Goal: Find specific page/section: Find specific page/section

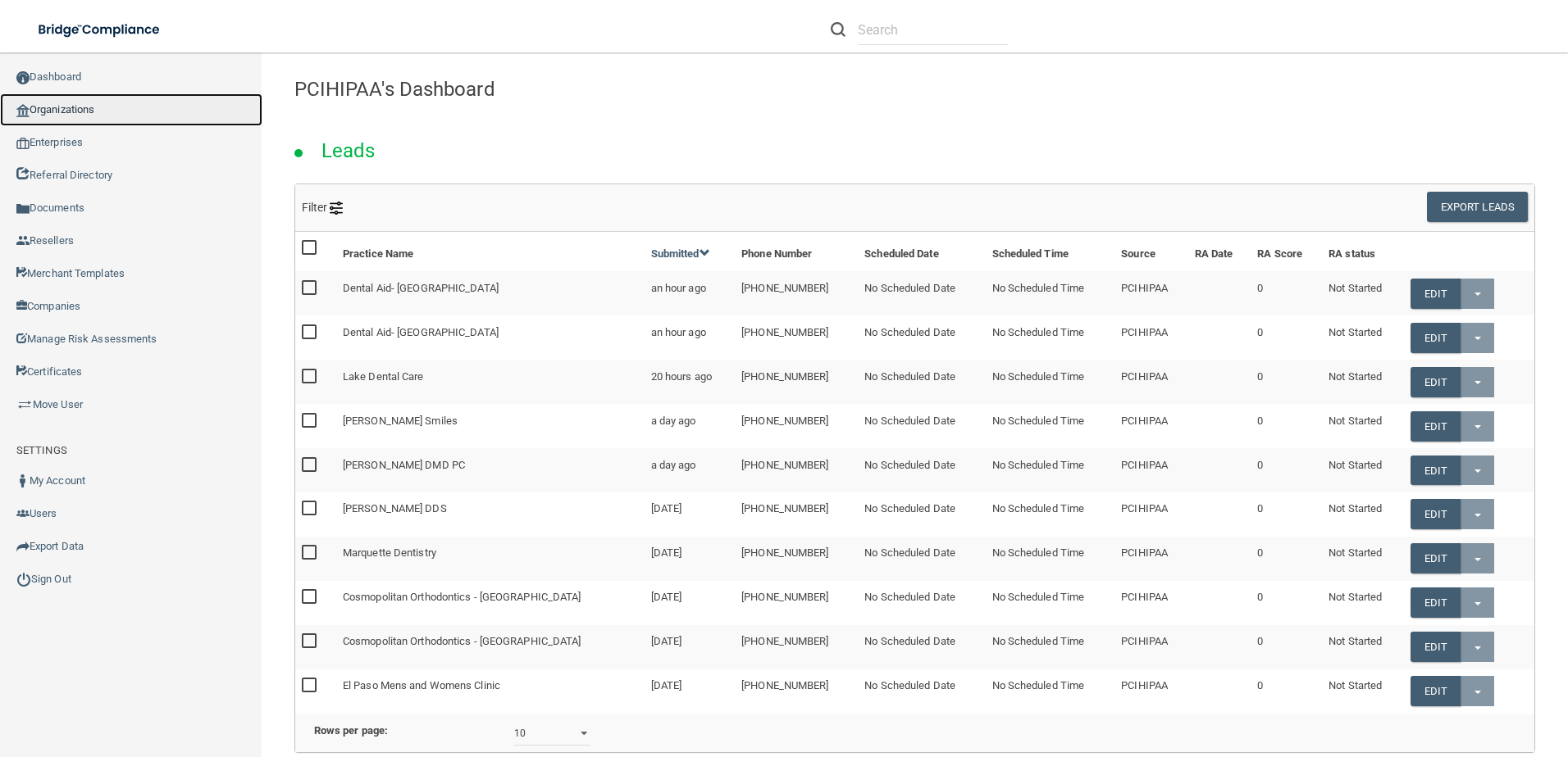
click at [83, 114] on link "Organizations" at bounding box center [131, 110] width 263 height 33
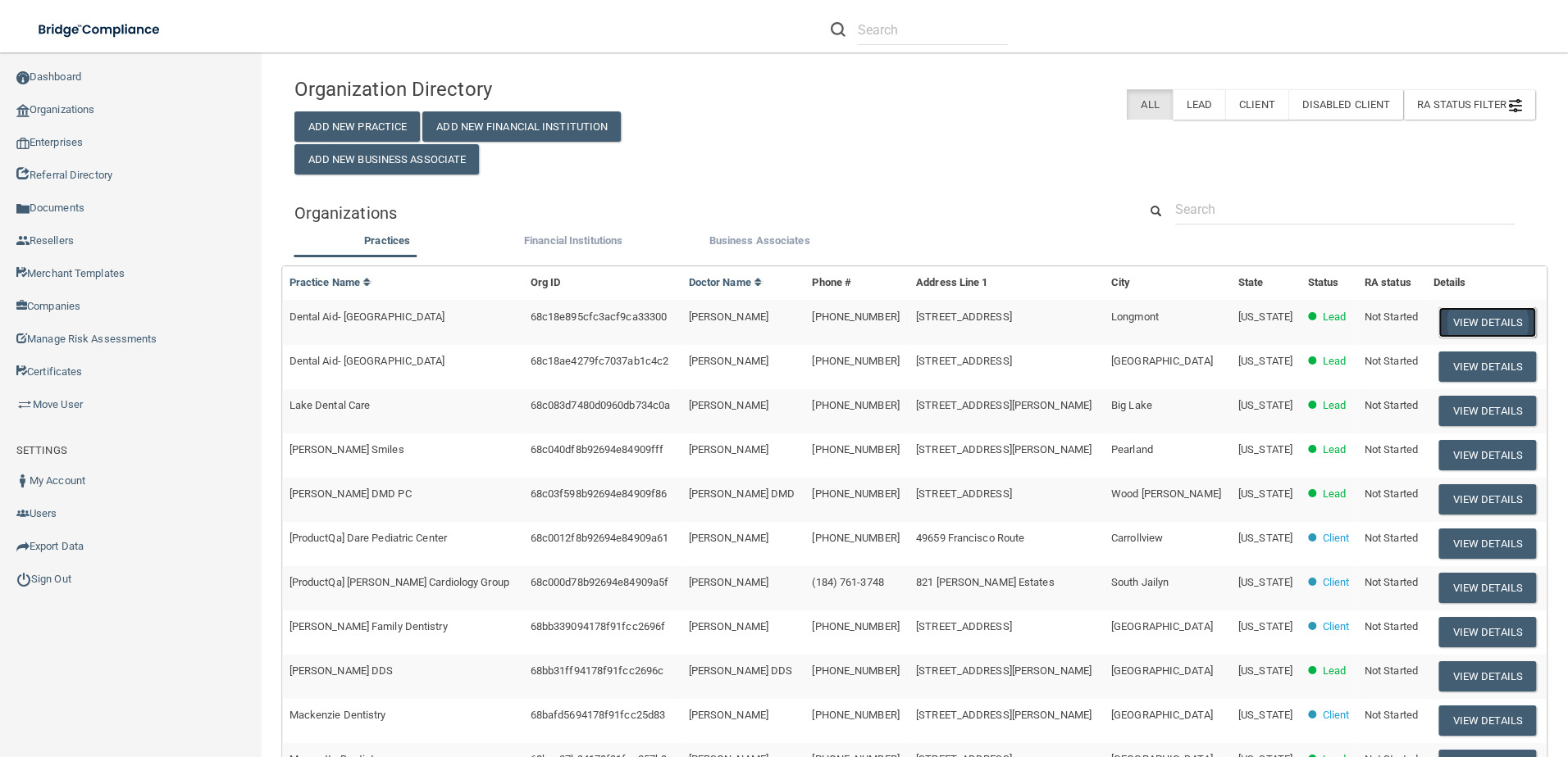
click at [1483, 324] on button "View Details" at bounding box center [1488, 322] width 97 height 30
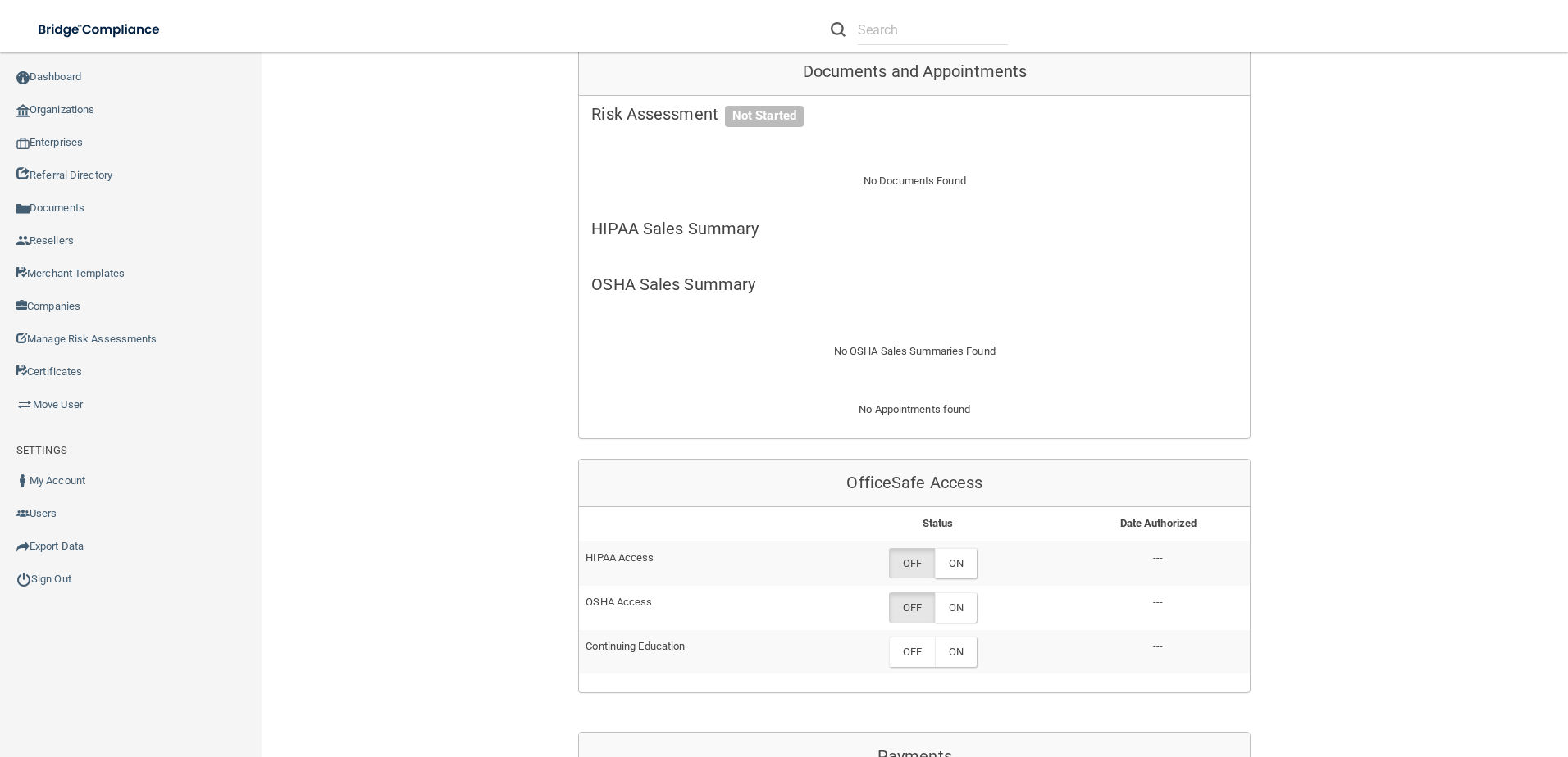
scroll to position [492, 0]
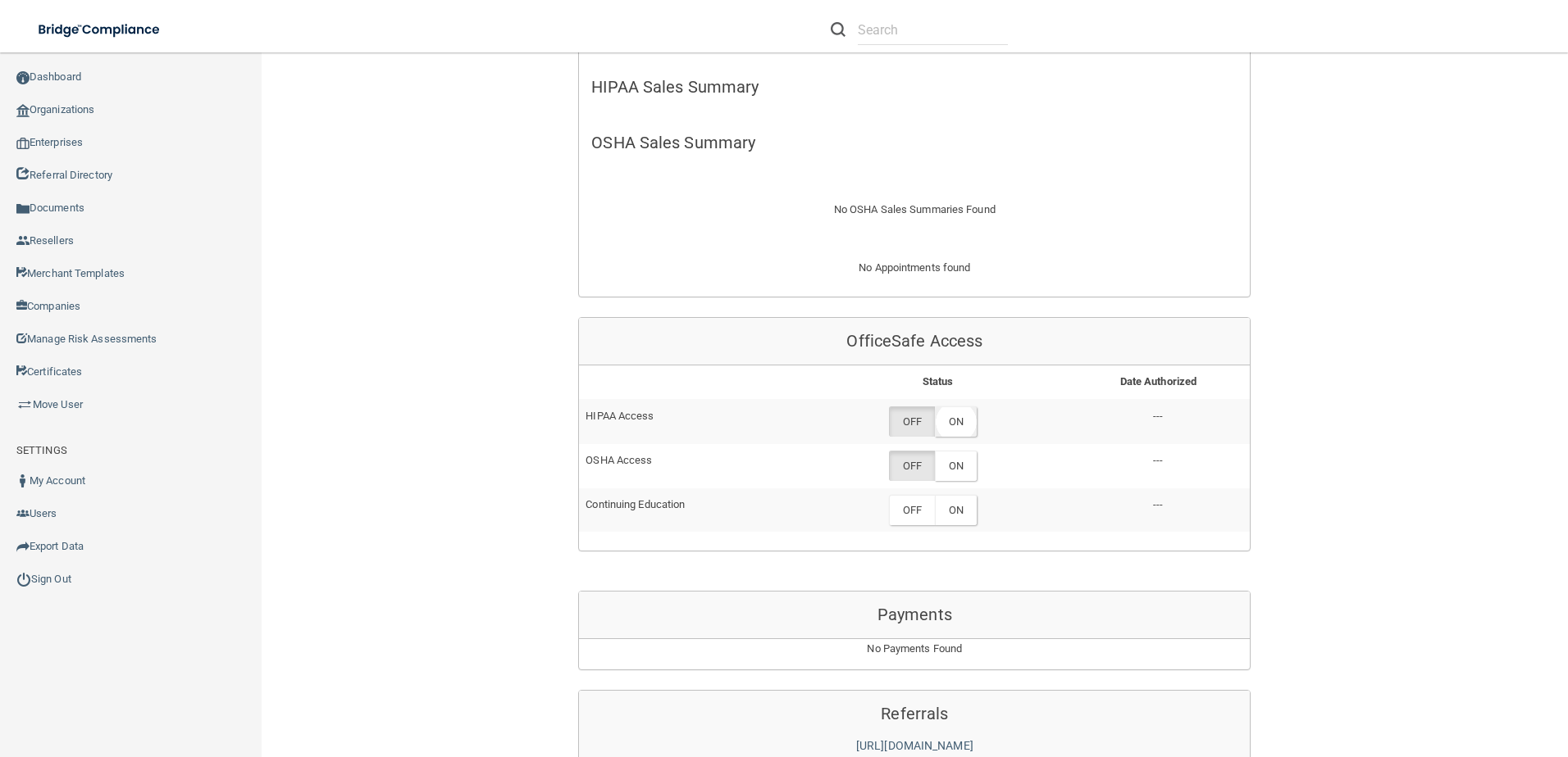
click at [958, 414] on label "ON" at bounding box center [955, 422] width 42 height 30
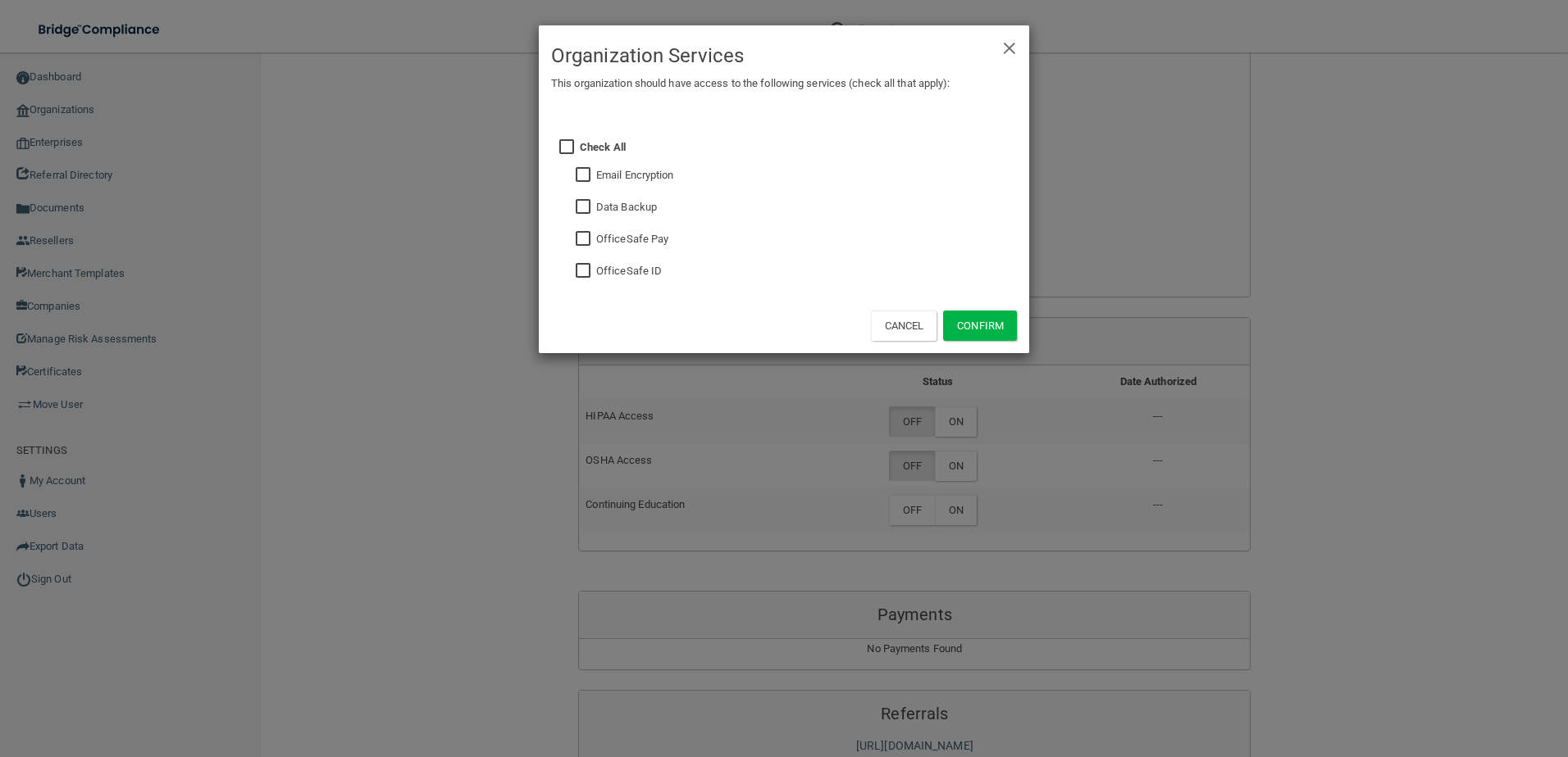
click at [581, 265] on input "checkbox" at bounding box center [585, 271] width 19 height 13
checkbox input "true"
click at [585, 208] on input "checkbox" at bounding box center [585, 207] width 19 height 13
checkbox input "true"
click at [989, 319] on button "Confirm" at bounding box center [980, 326] width 74 height 30
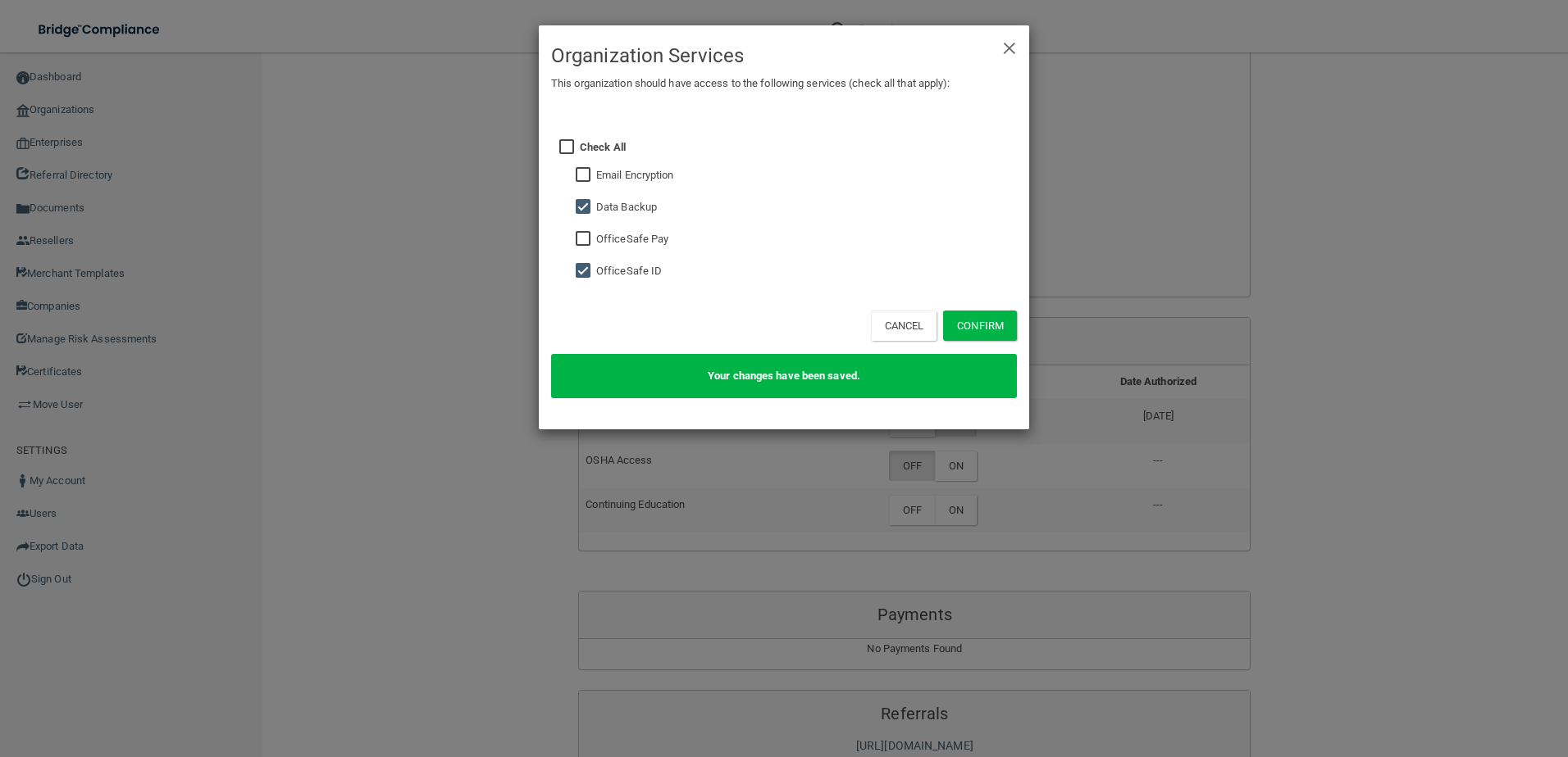
click at [962, 472] on div "× Close Organization Services This organization should have access to the follo…" at bounding box center [784, 378] width 1568 height 757
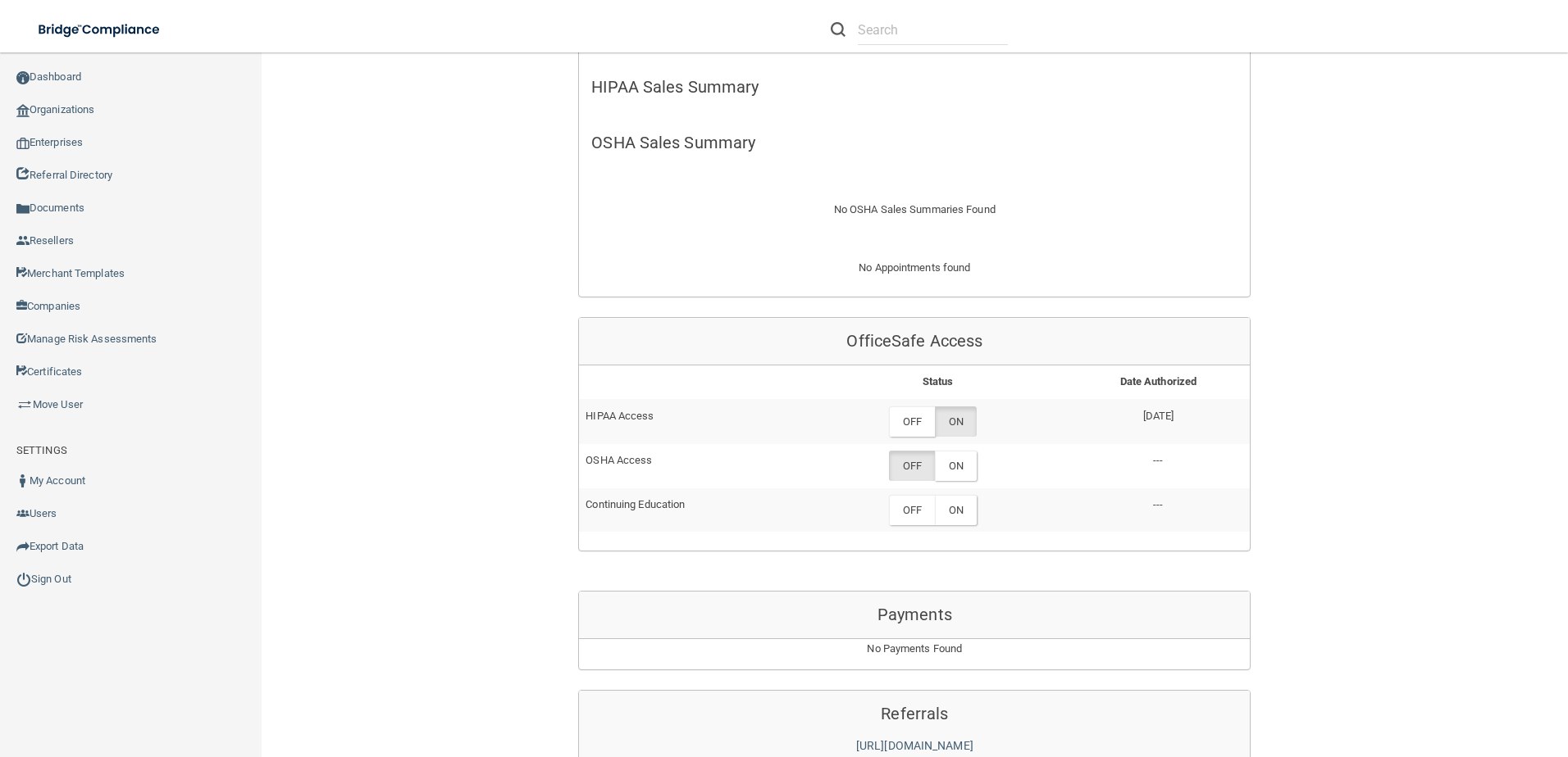
click at [962, 472] on label "ON" at bounding box center [955, 466] width 42 height 30
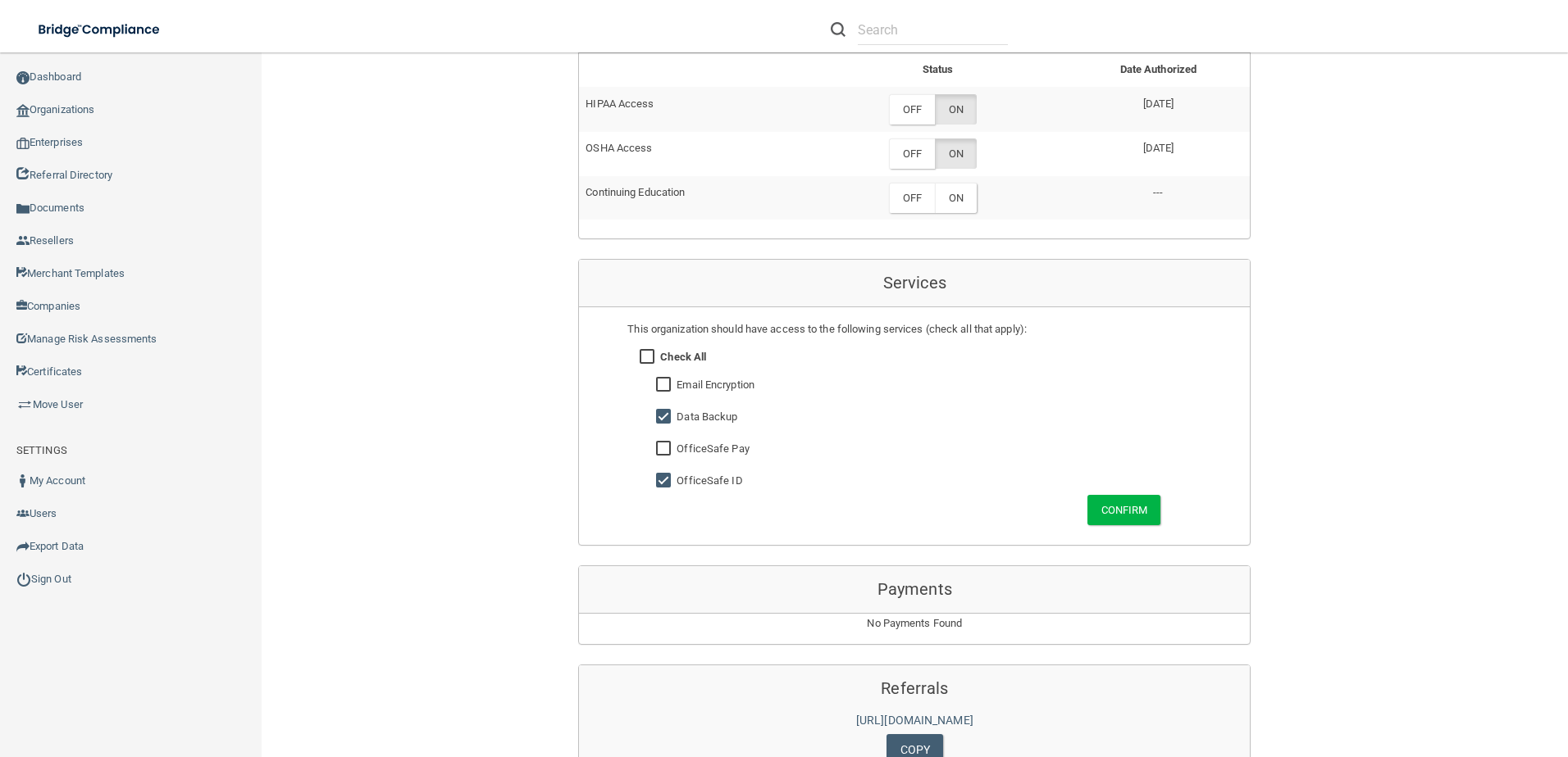
scroll to position [574, 0]
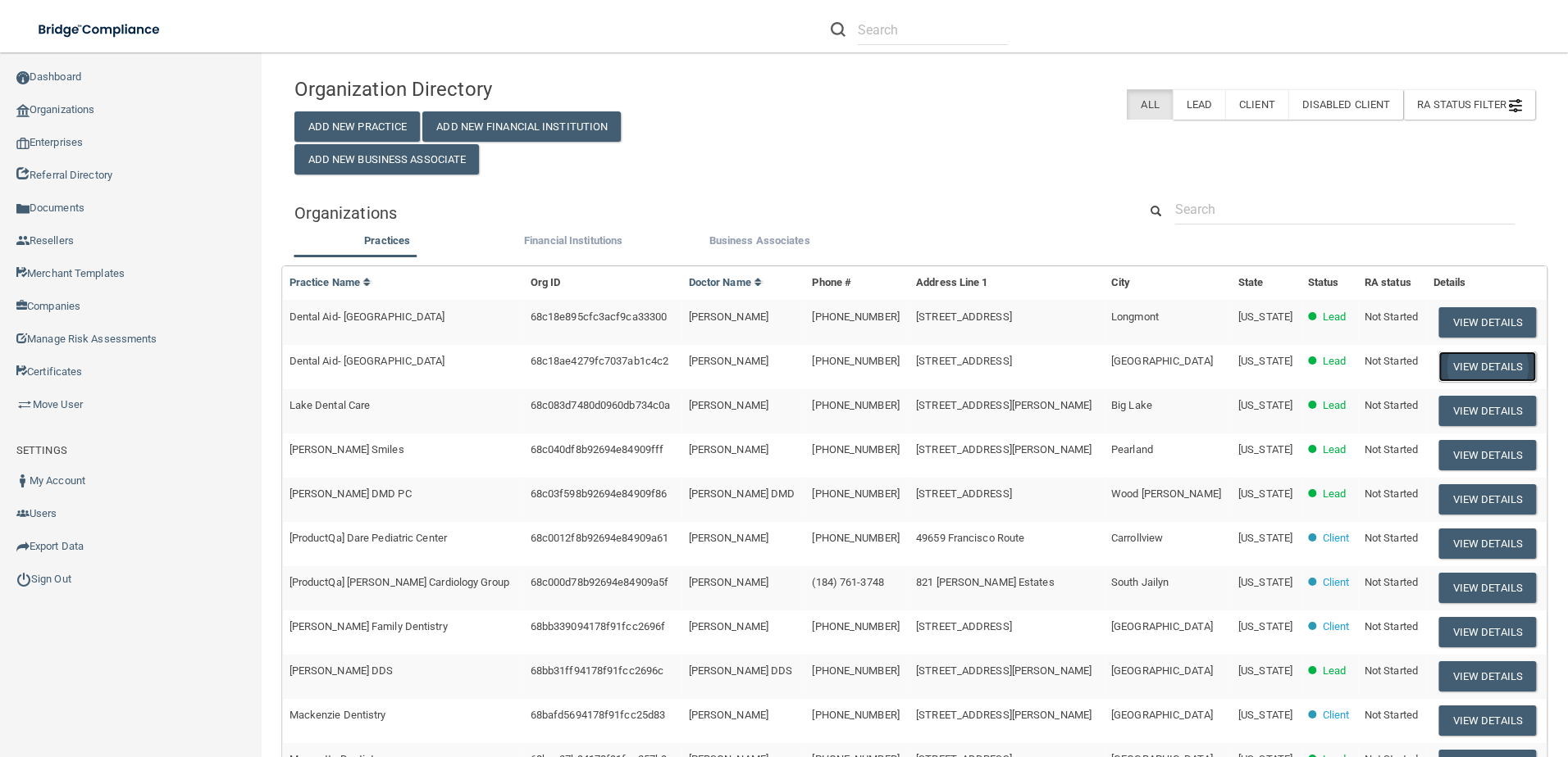
click at [1439, 363] on button "View Details" at bounding box center [1488, 367] width 97 height 30
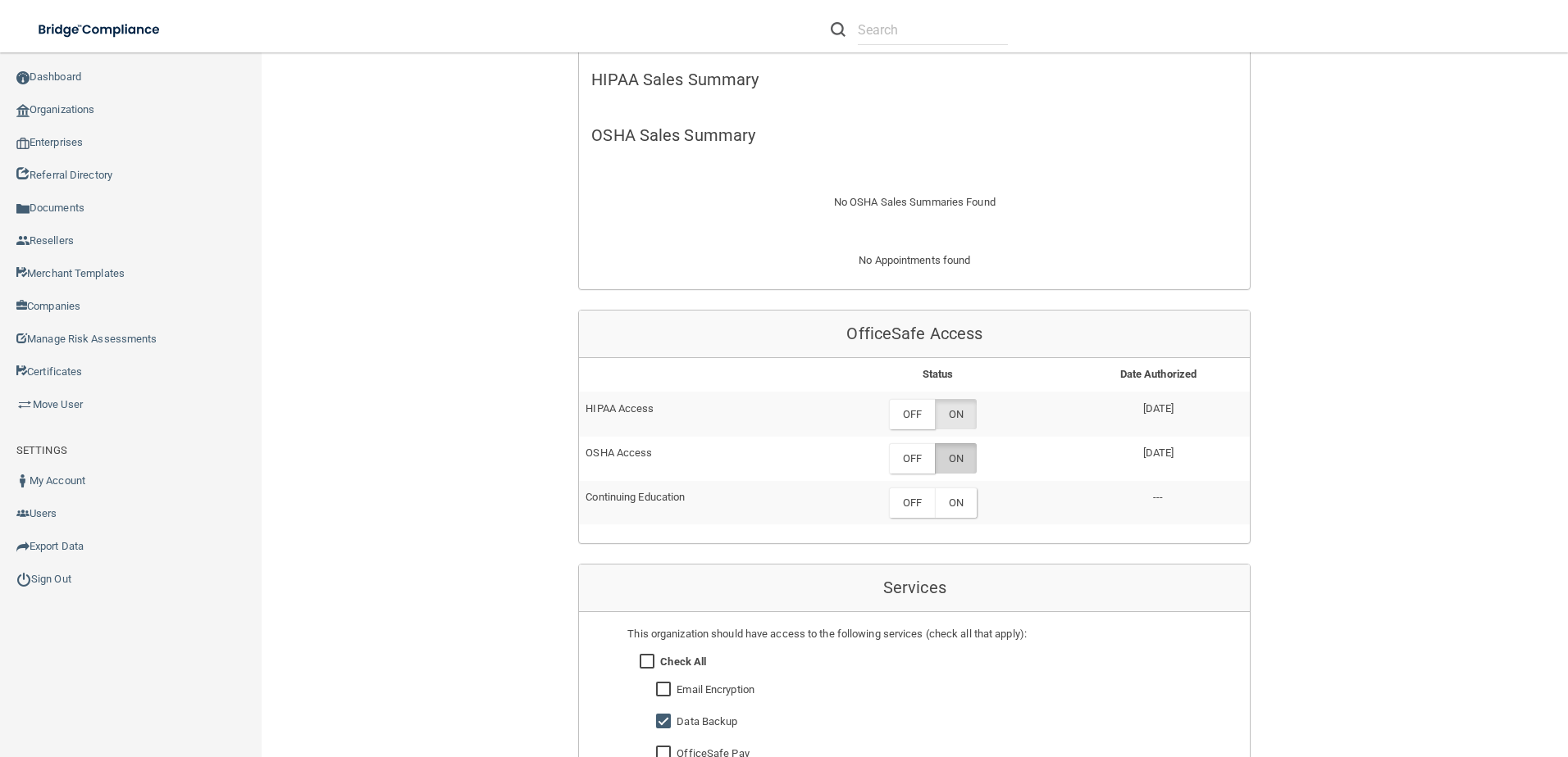
scroll to position [656, 0]
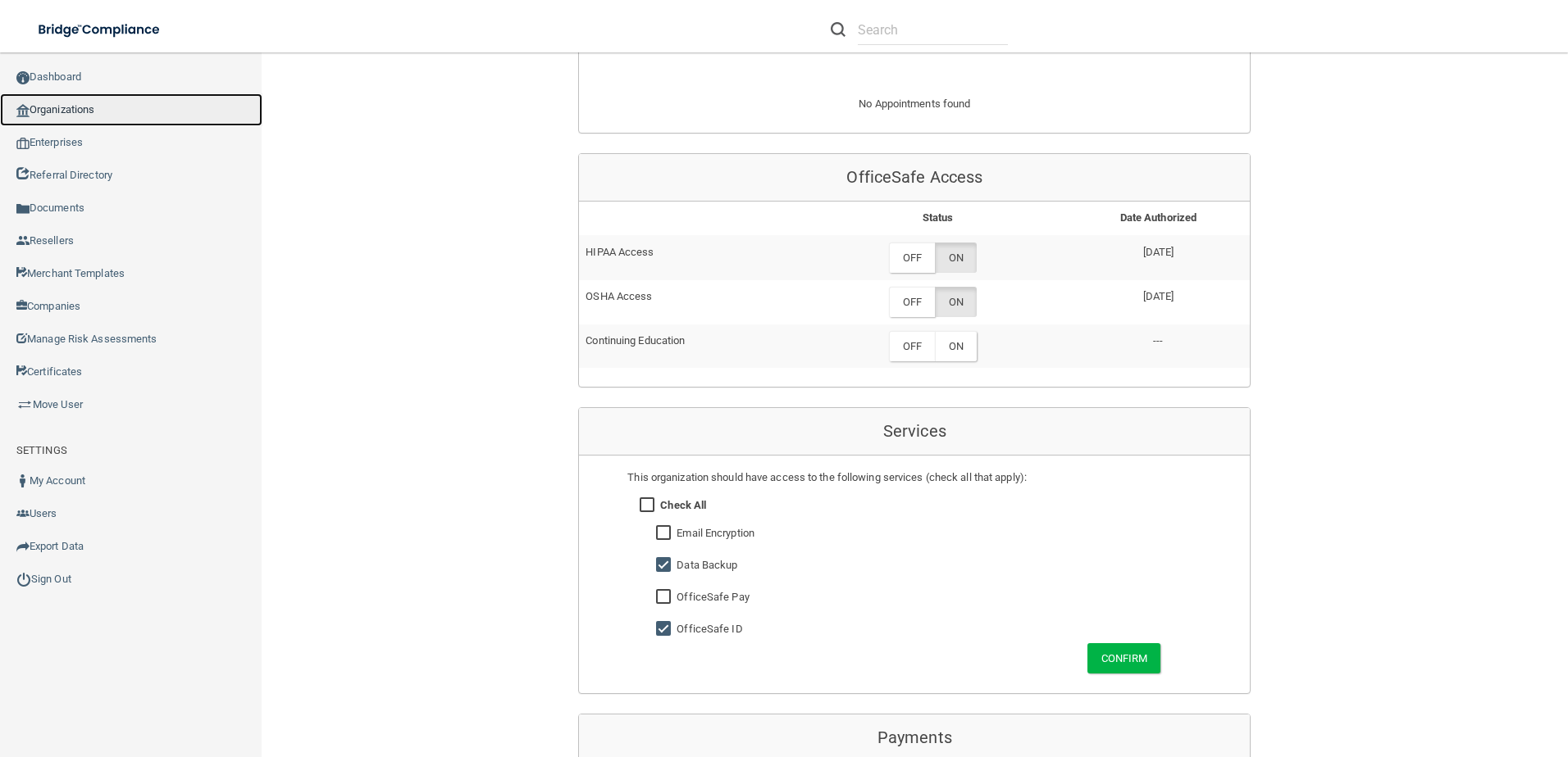
click at [80, 110] on link "Organizations" at bounding box center [131, 110] width 263 height 33
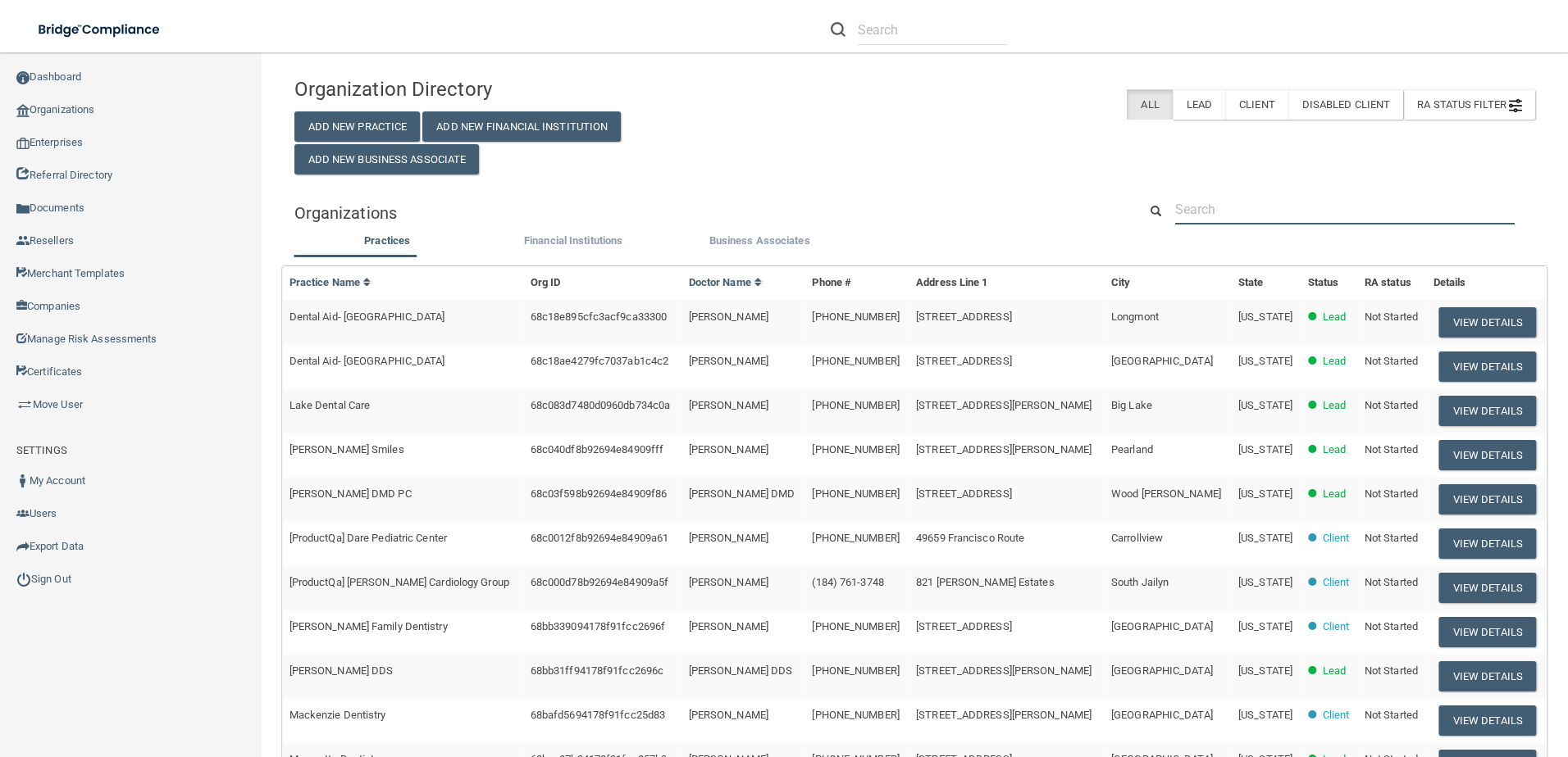
click at [1278, 203] on input "text" at bounding box center [1345, 209] width 340 height 30
paste input "Integrative Dental Care"
type input "Integrative Dental Care"
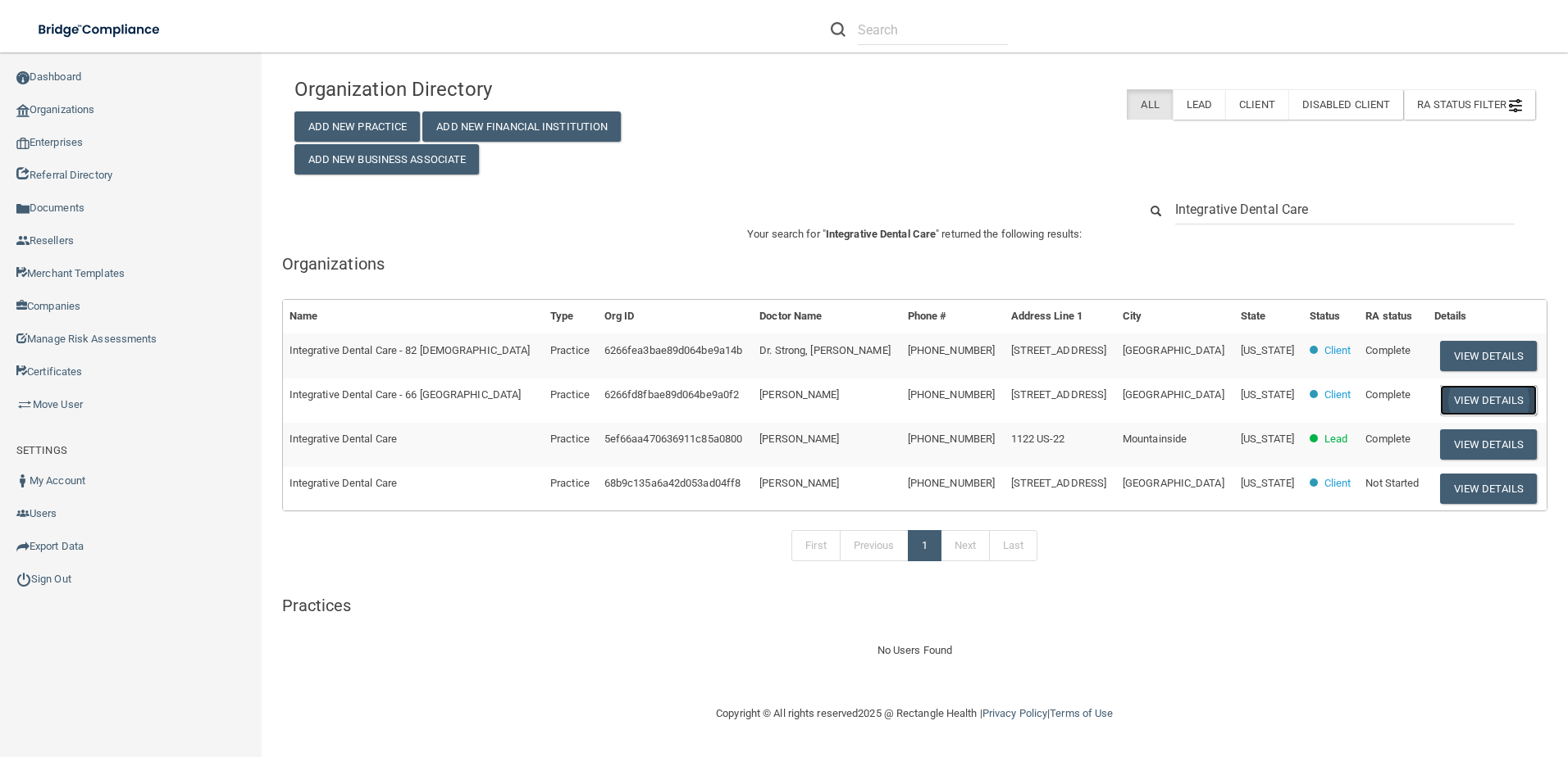
click at [1474, 395] on button "View Details" at bounding box center [1488, 400] width 97 height 30
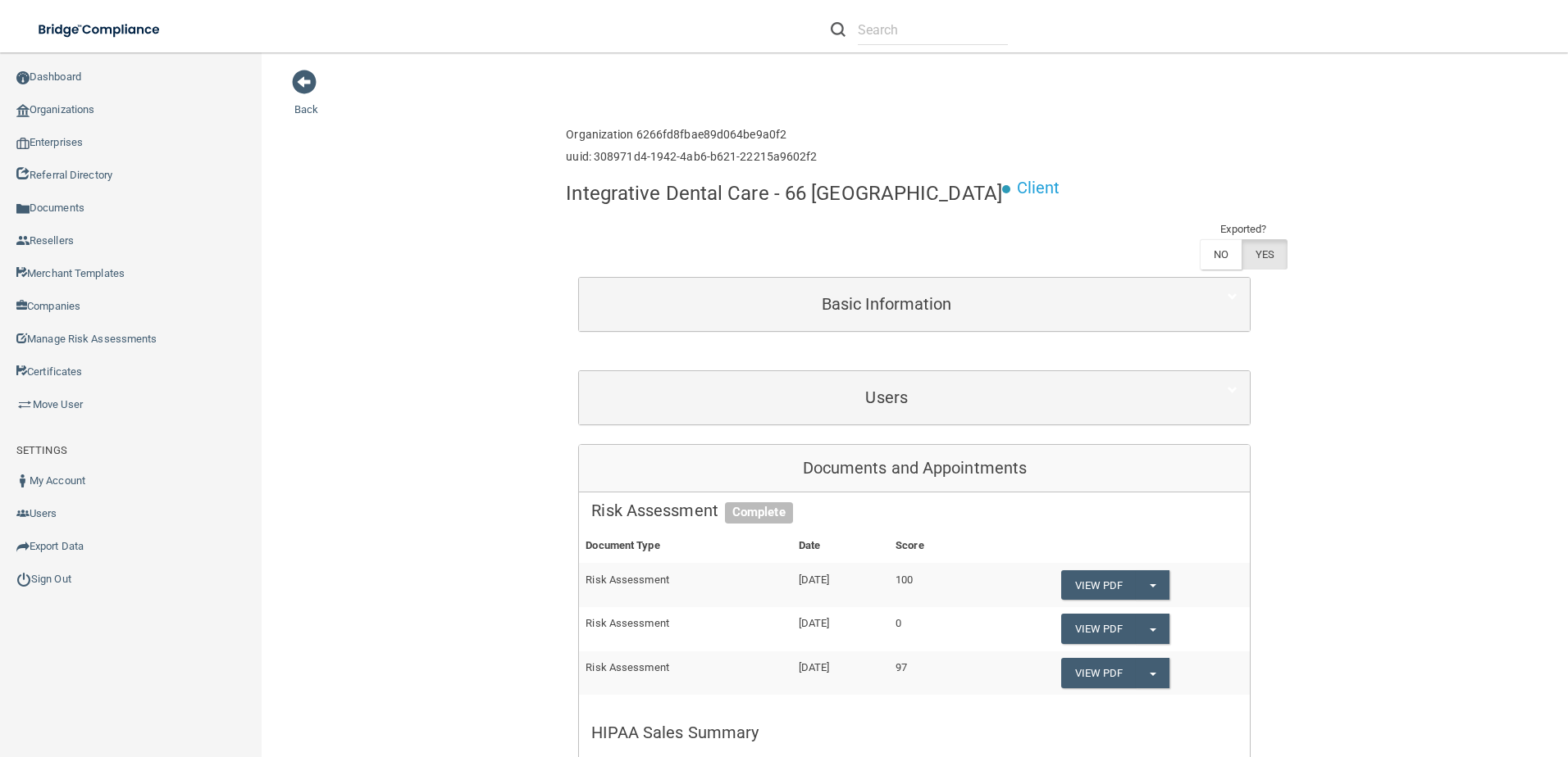
scroll to position [164, 0]
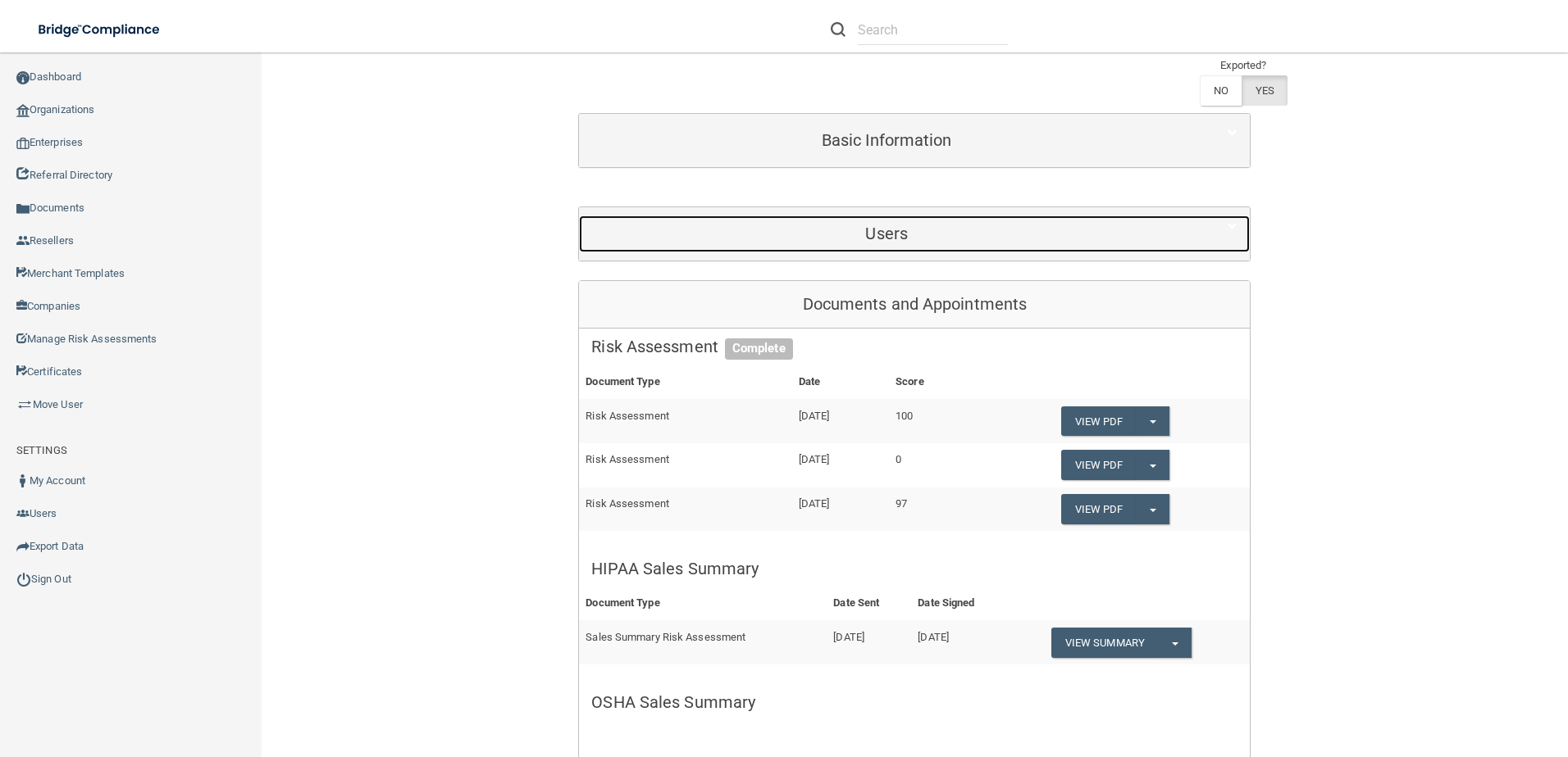
click at [871, 240] on h5 "Users" at bounding box center [887, 234] width 591 height 18
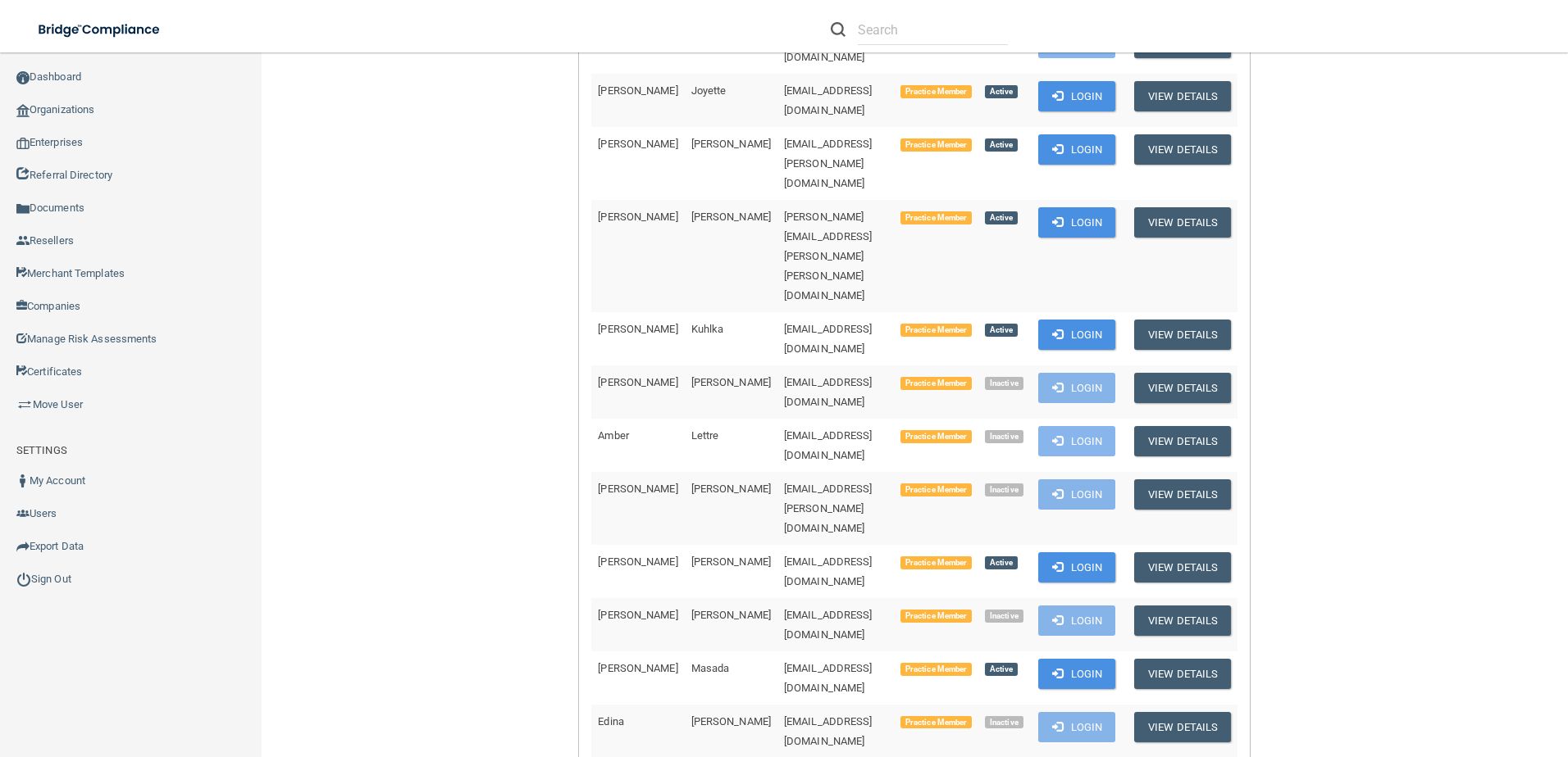
scroll to position [1557, 0]
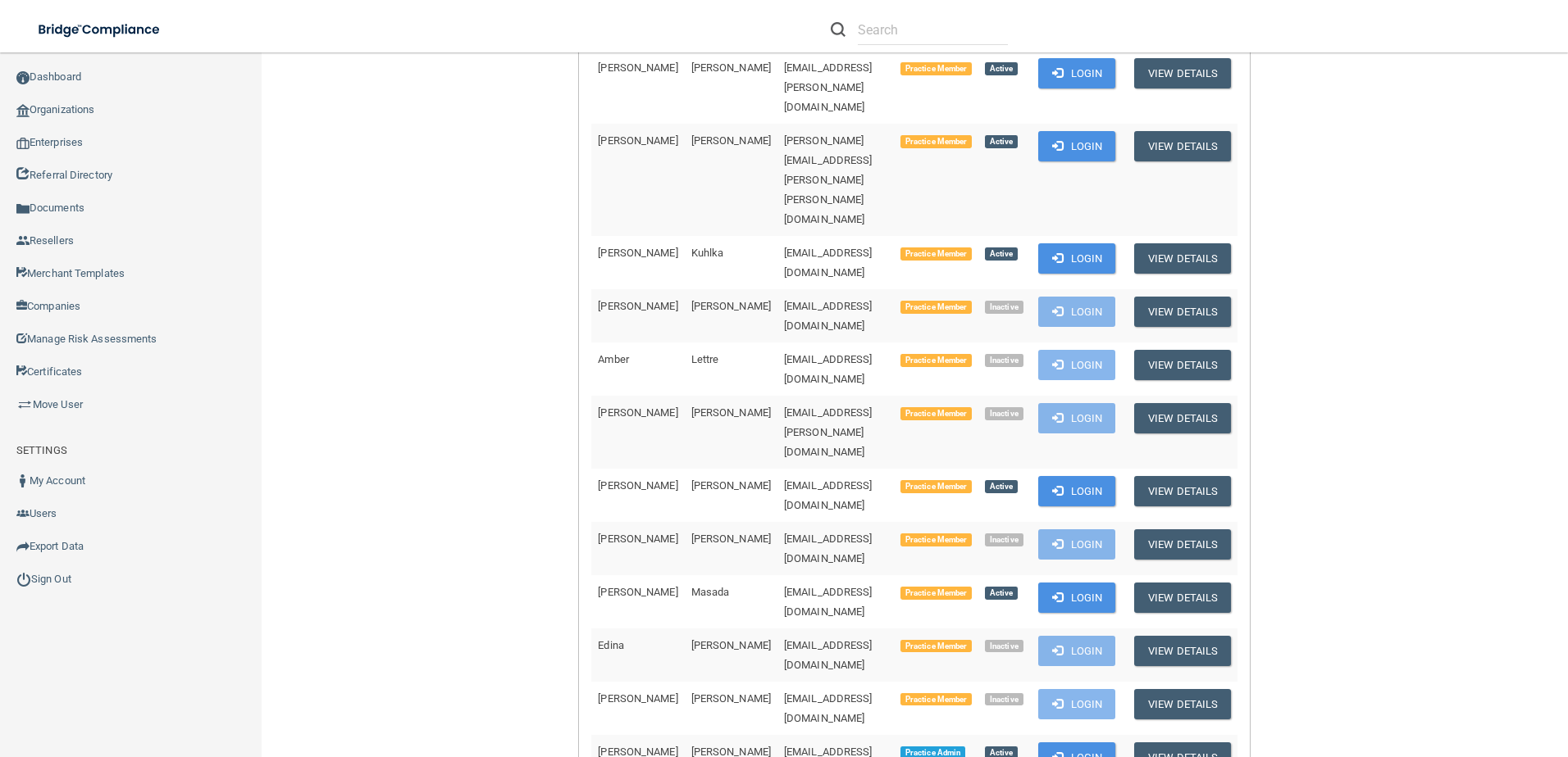
drag, startPoint x: 907, startPoint y: 458, endPoint x: 729, endPoint y: 459, distance: 178.0
copy span "[EMAIL_ADDRESS][DOMAIN_NAME]"
click at [1433, 488] on div "Back Enterprise » Organization 6266fd8fbae89d064be9a0f2 uuid: 308971d4-1942-4ab…" at bounding box center [915, 650] width 1241 height 4279
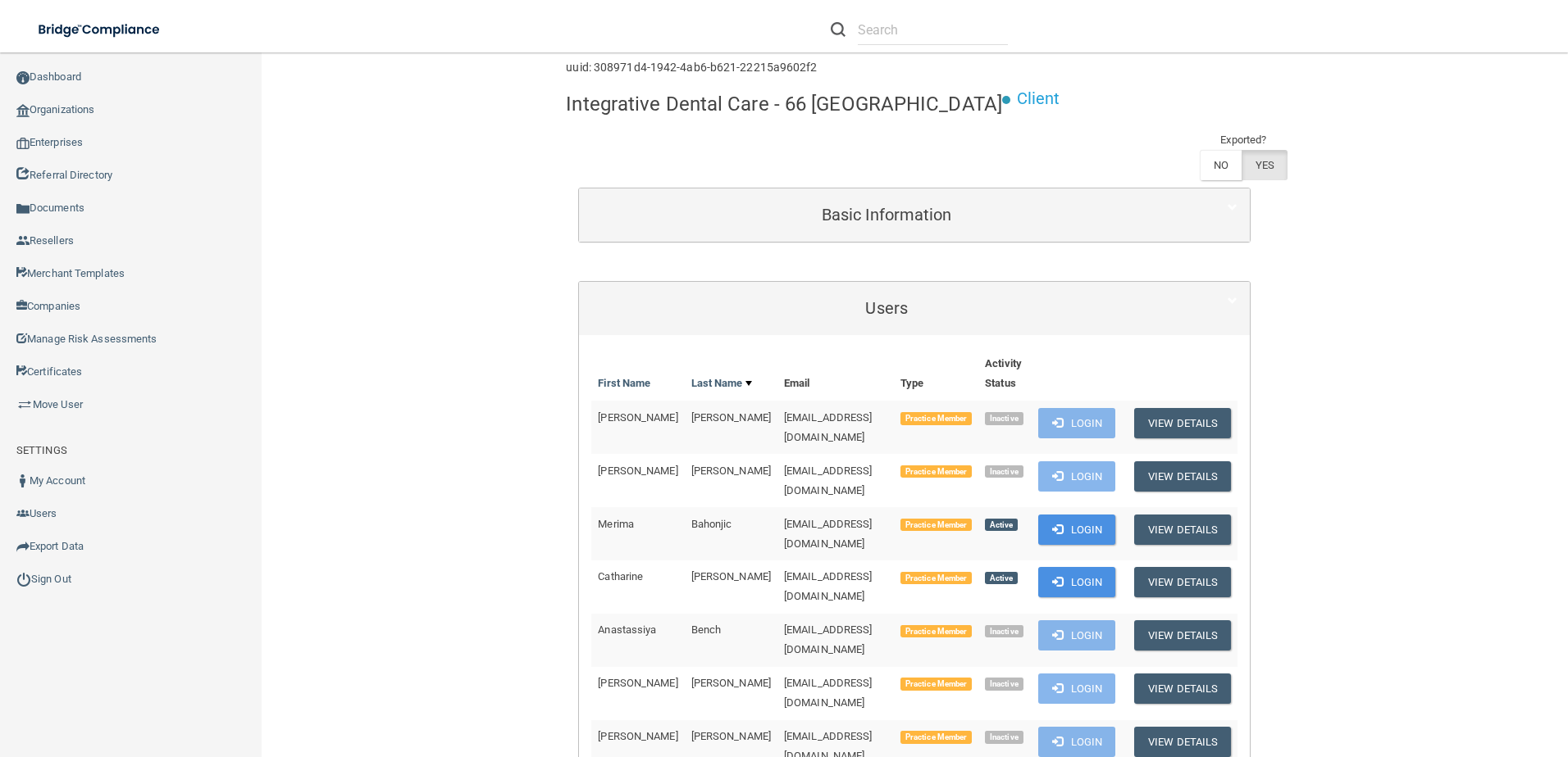
scroll to position [82, 0]
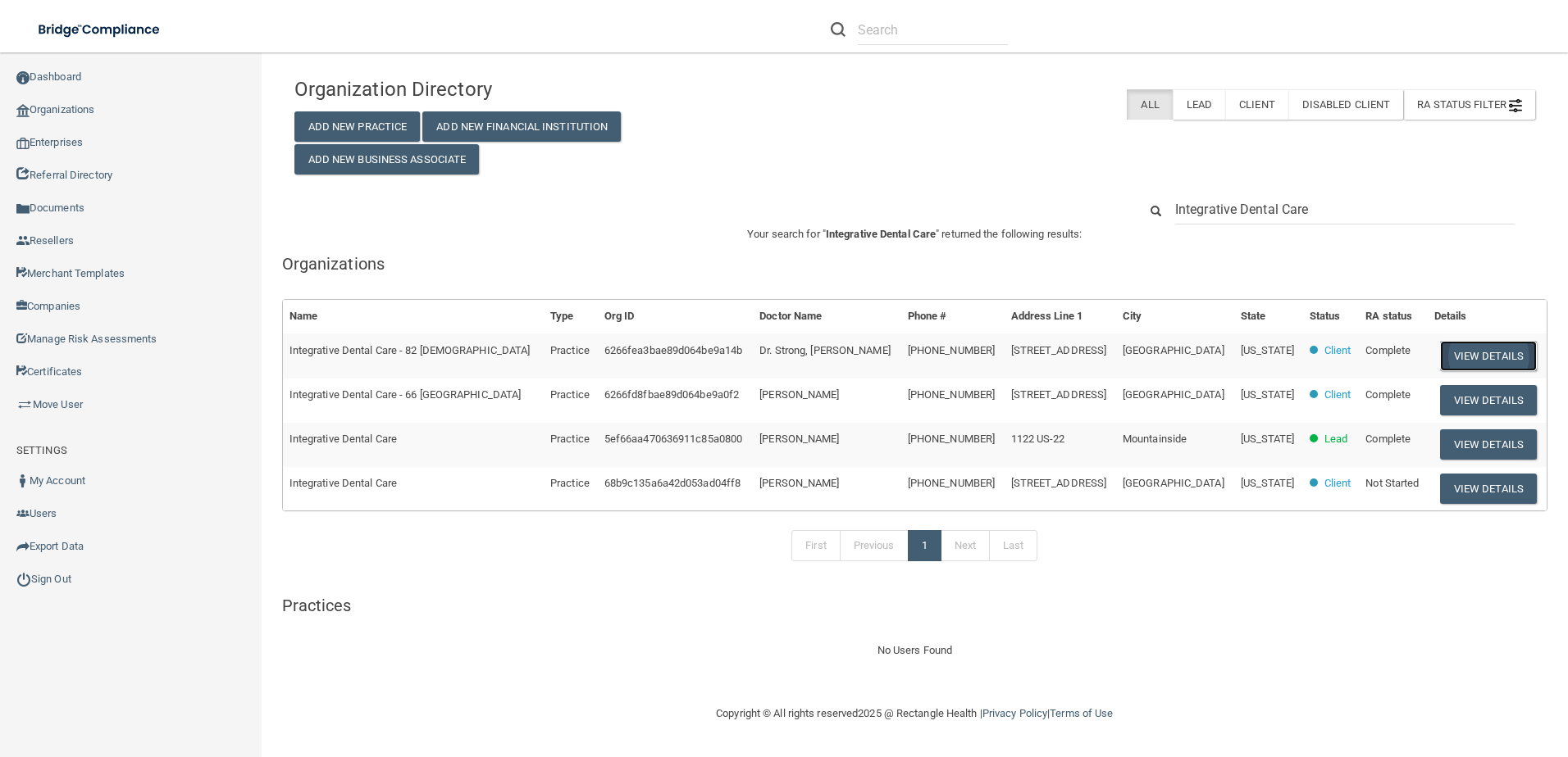
click at [1451, 347] on button "View Details" at bounding box center [1488, 356] width 97 height 30
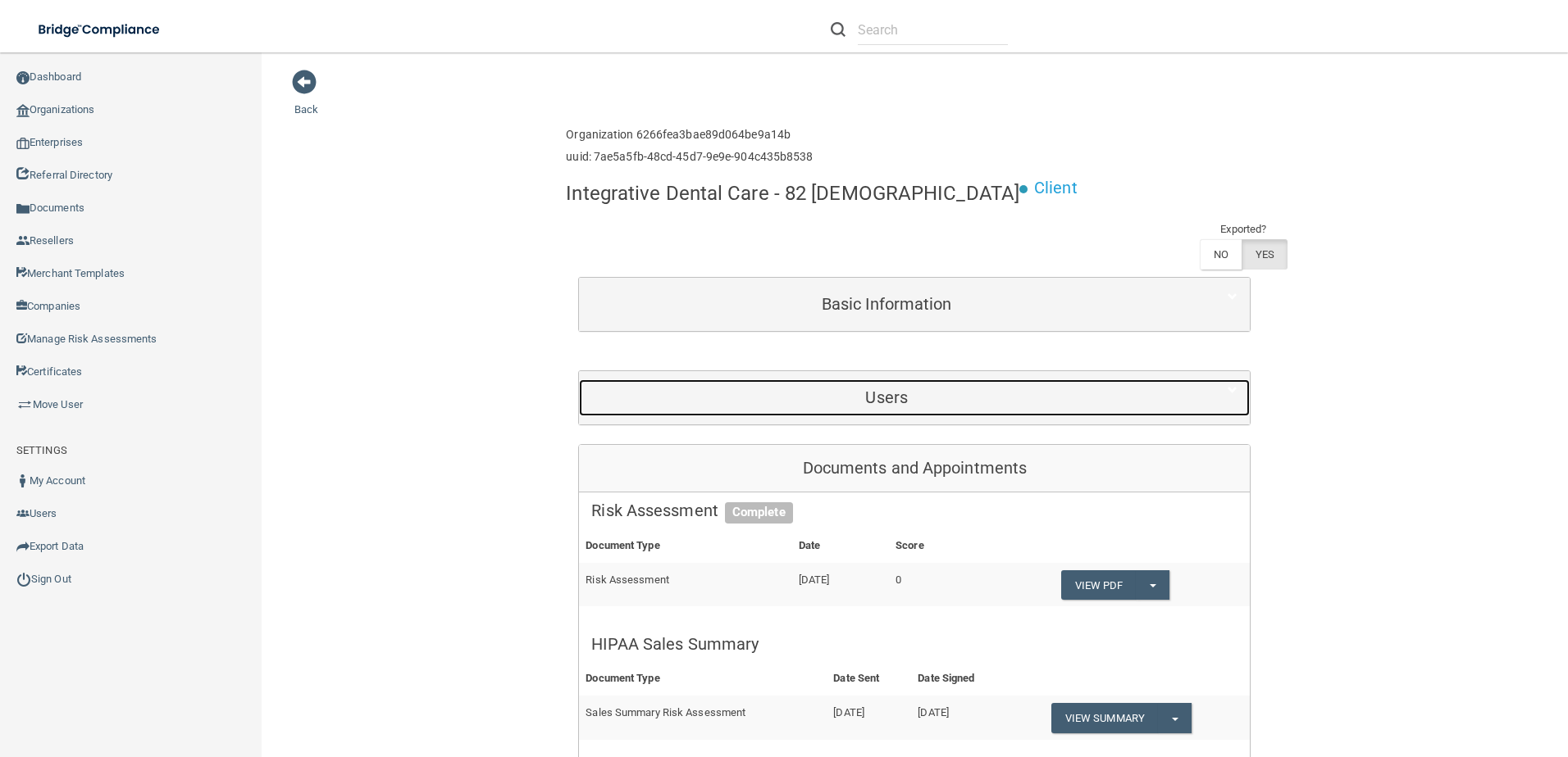
click at [894, 401] on h5 "Users" at bounding box center [887, 398] width 591 height 18
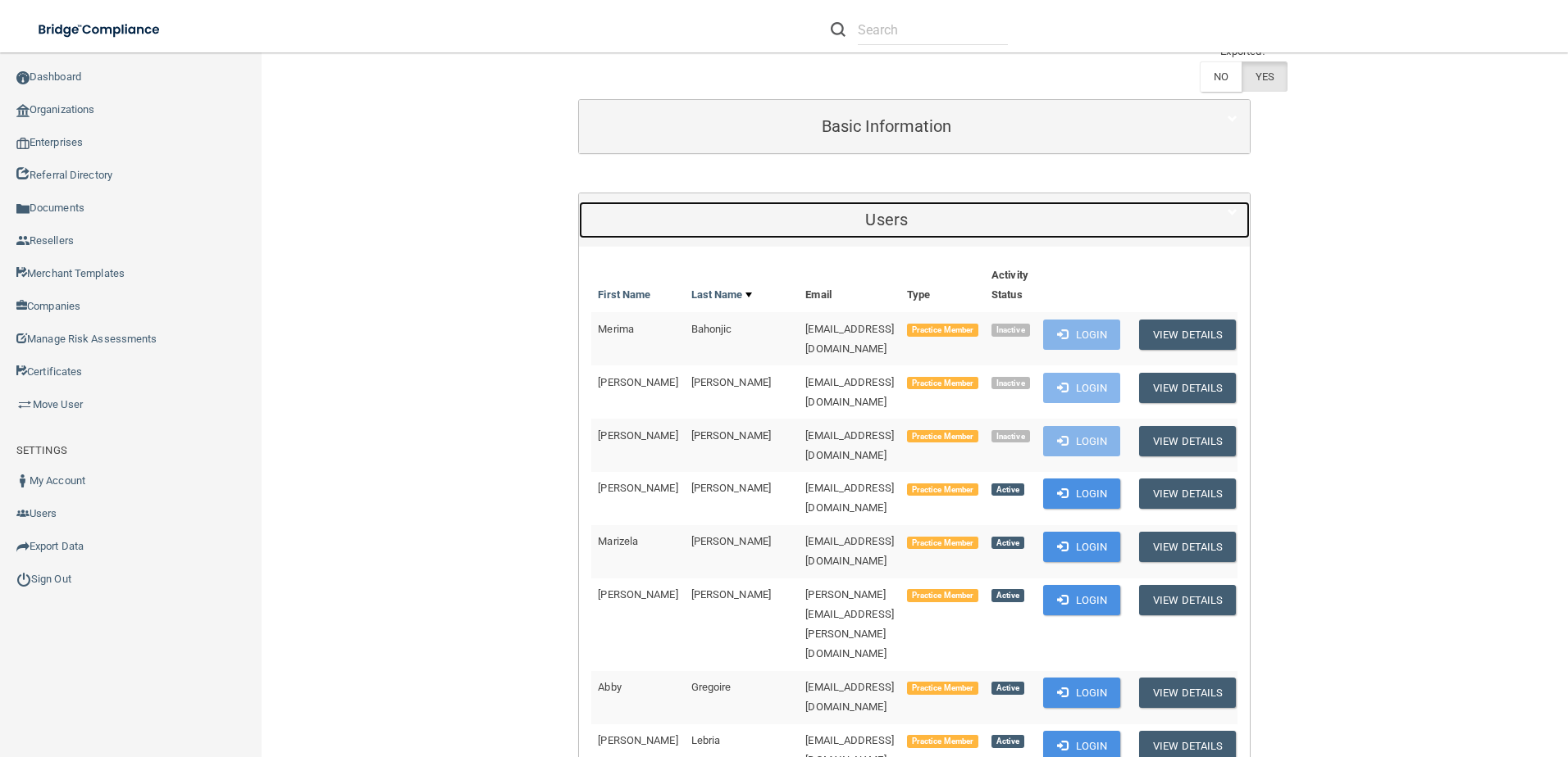
scroll to position [82, 0]
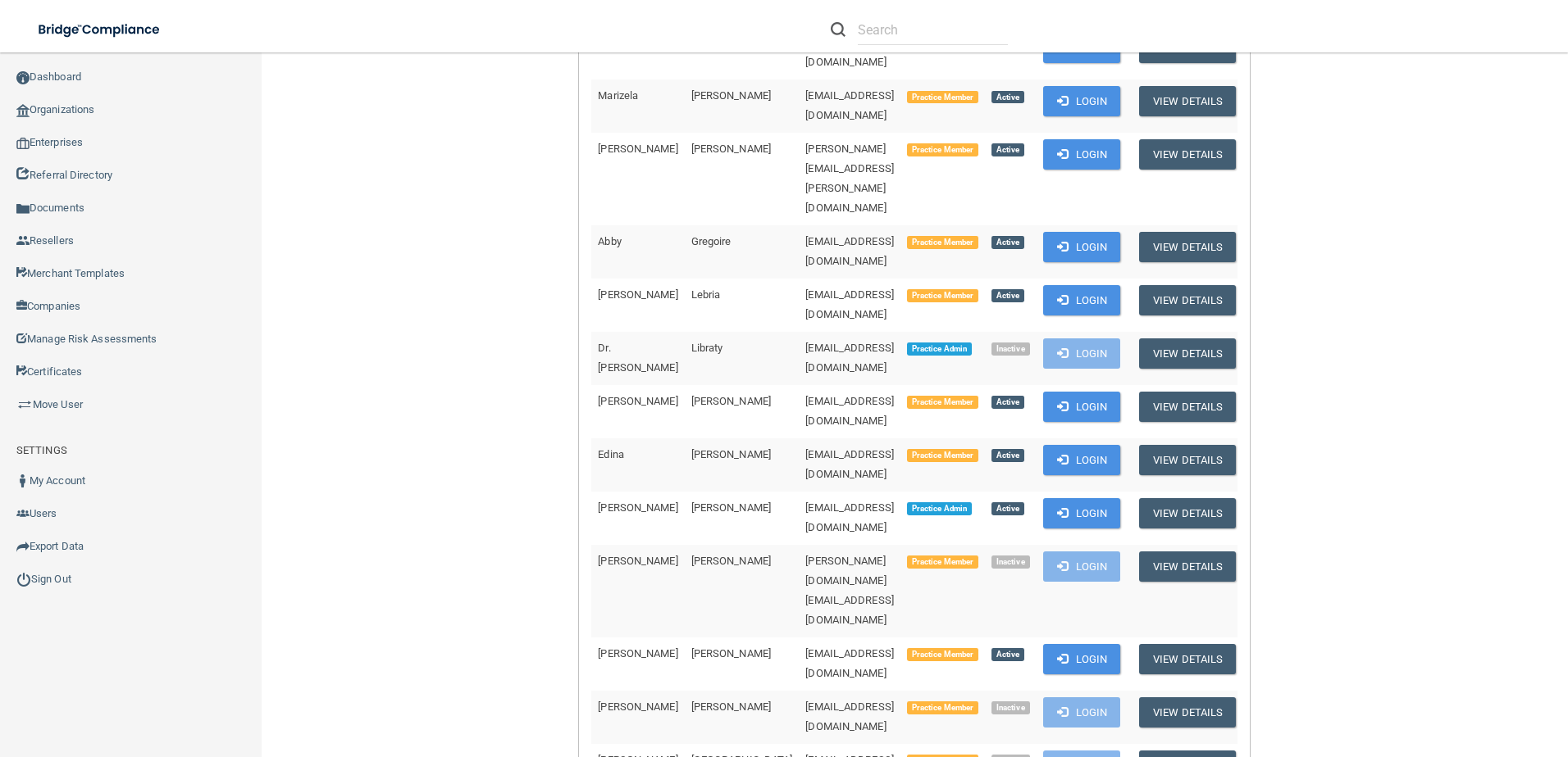
scroll to position [699, 0]
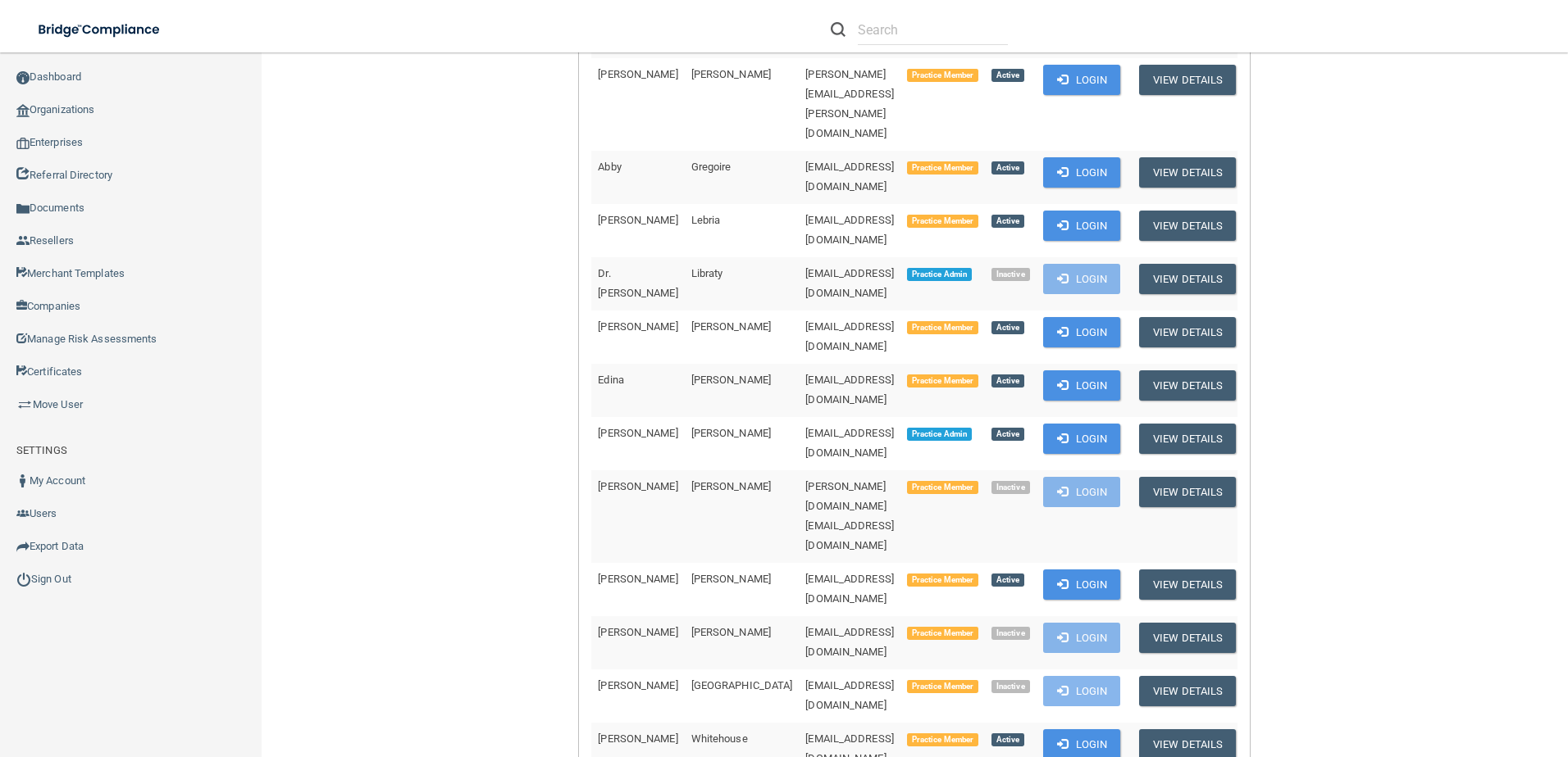
click at [105, 96] on link "Organizations" at bounding box center [131, 110] width 263 height 33
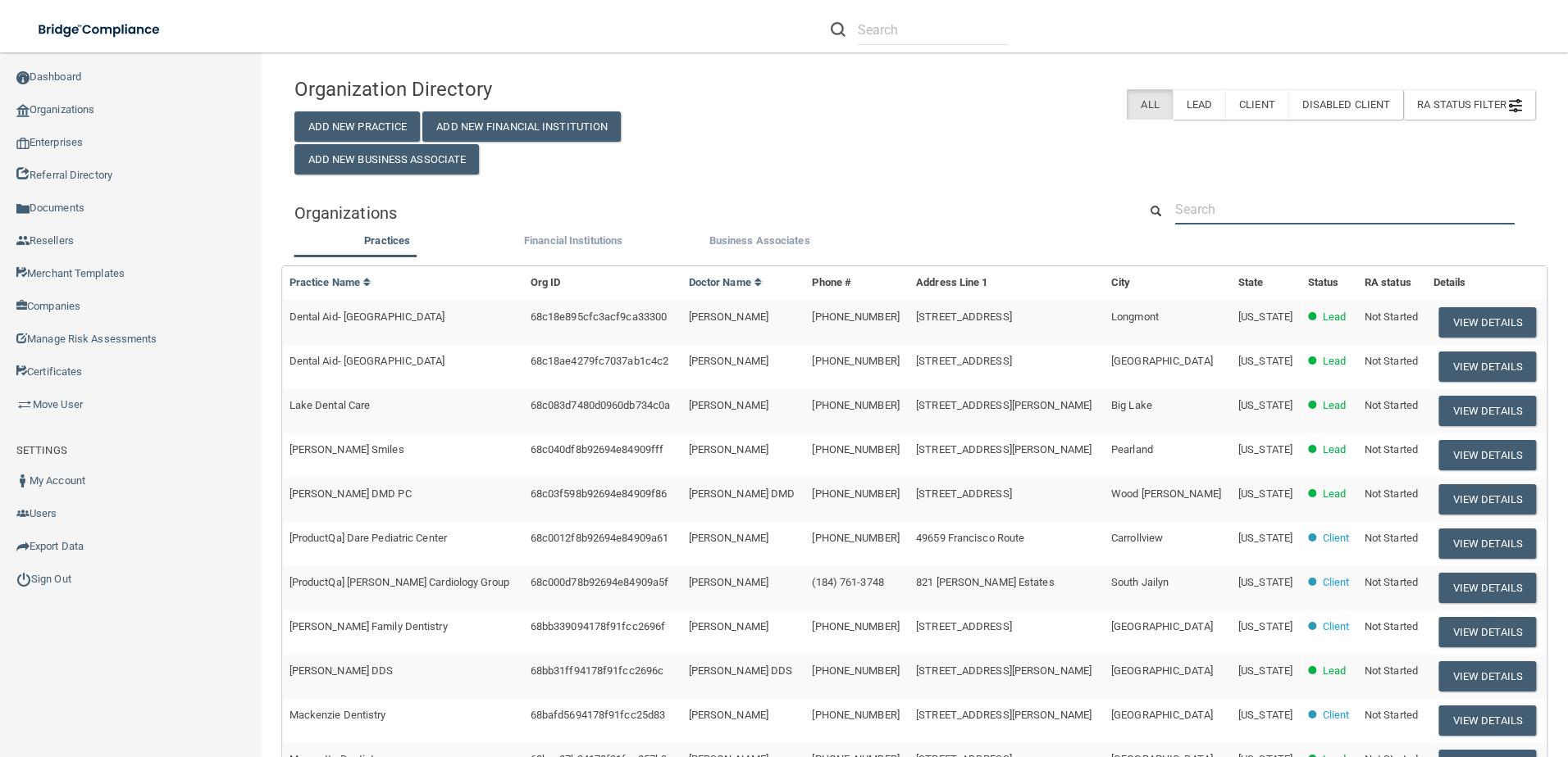
click at [1214, 200] on input "text" at bounding box center [1345, 209] width 340 height 30
drag, startPoint x: 1210, startPoint y: 205, endPoint x: 1220, endPoint y: 207, distance: 10.2
click at [1219, 207] on input "text" at bounding box center [1345, 209] width 340 height 30
paste input "Cavrollton Oral Facial Surgery"
type input "Cavrollton Oral Facial Surgery"
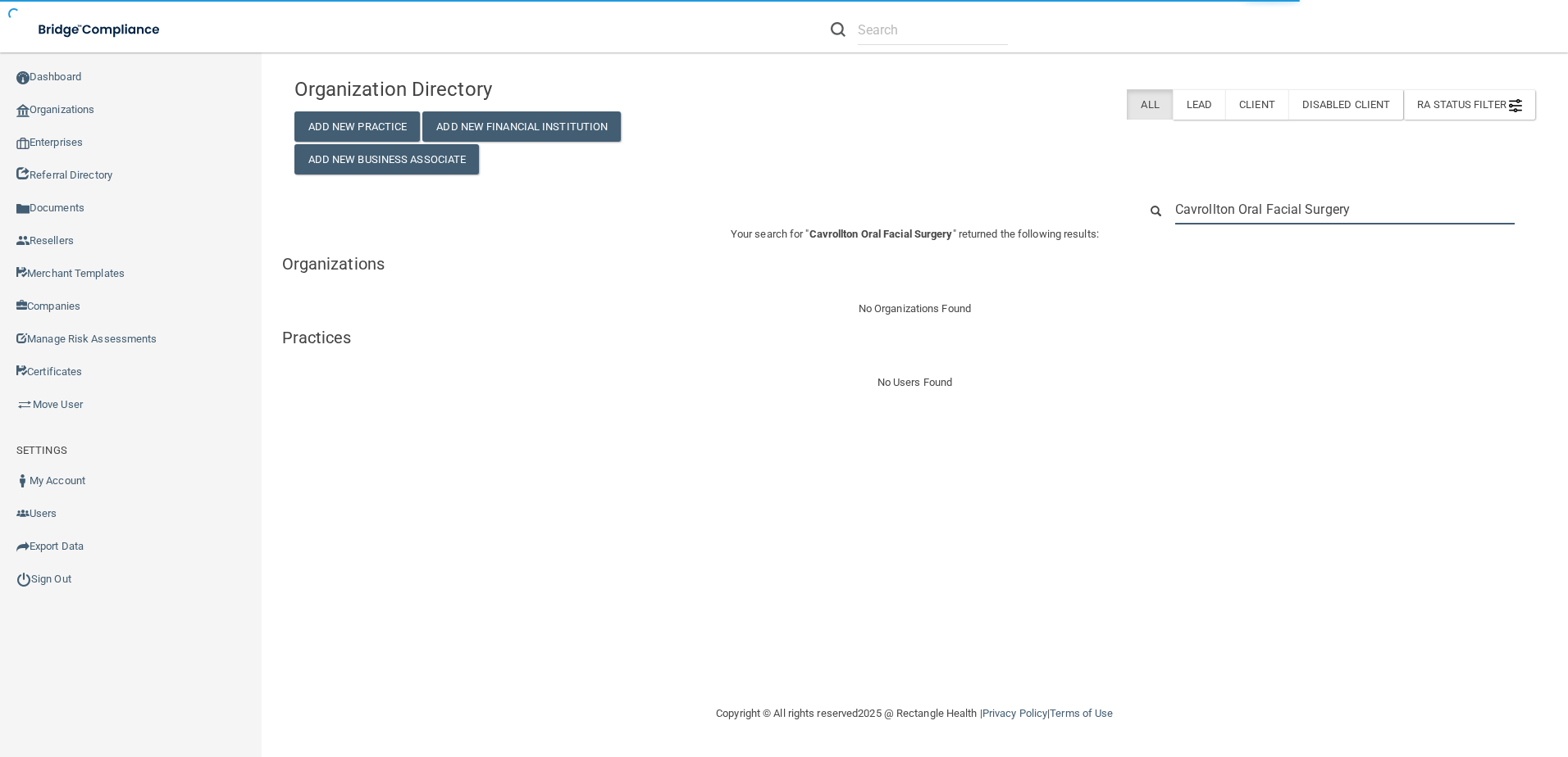
click at [1380, 217] on input "Cavrollton Oral Facial Surgery" at bounding box center [1345, 209] width 340 height 30
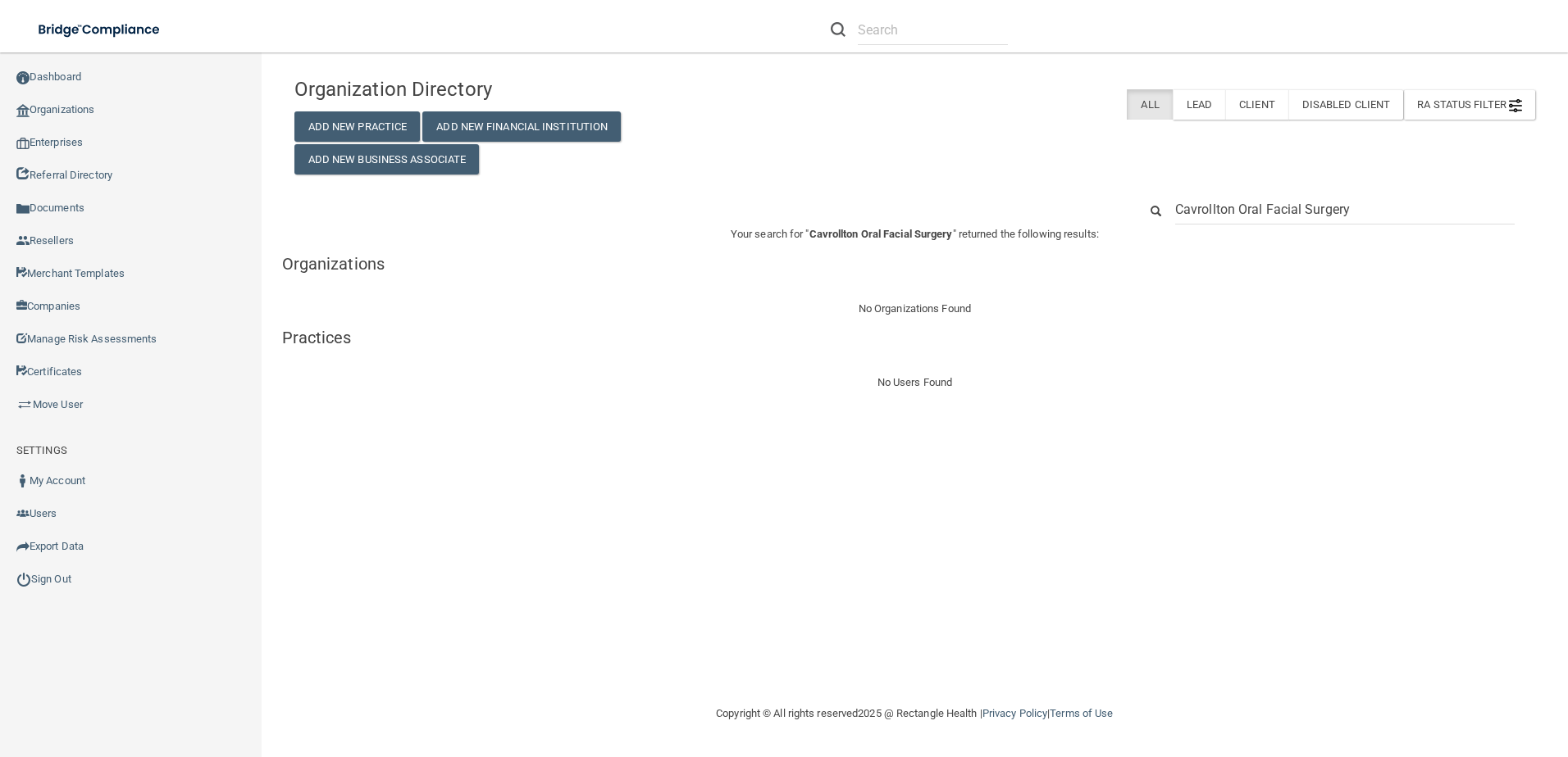
click at [1186, 484] on div "Organization Directory Add New Practice Add New Financial Institution Add New B…" at bounding box center [915, 378] width 1241 height 619
click at [1247, 215] on input "Cavrollton Oral Facial Surgery" at bounding box center [1345, 209] width 340 height 30
click at [1347, 215] on input "Cavrollton Oral Facial Surgery" at bounding box center [1345, 209] width 340 height 30
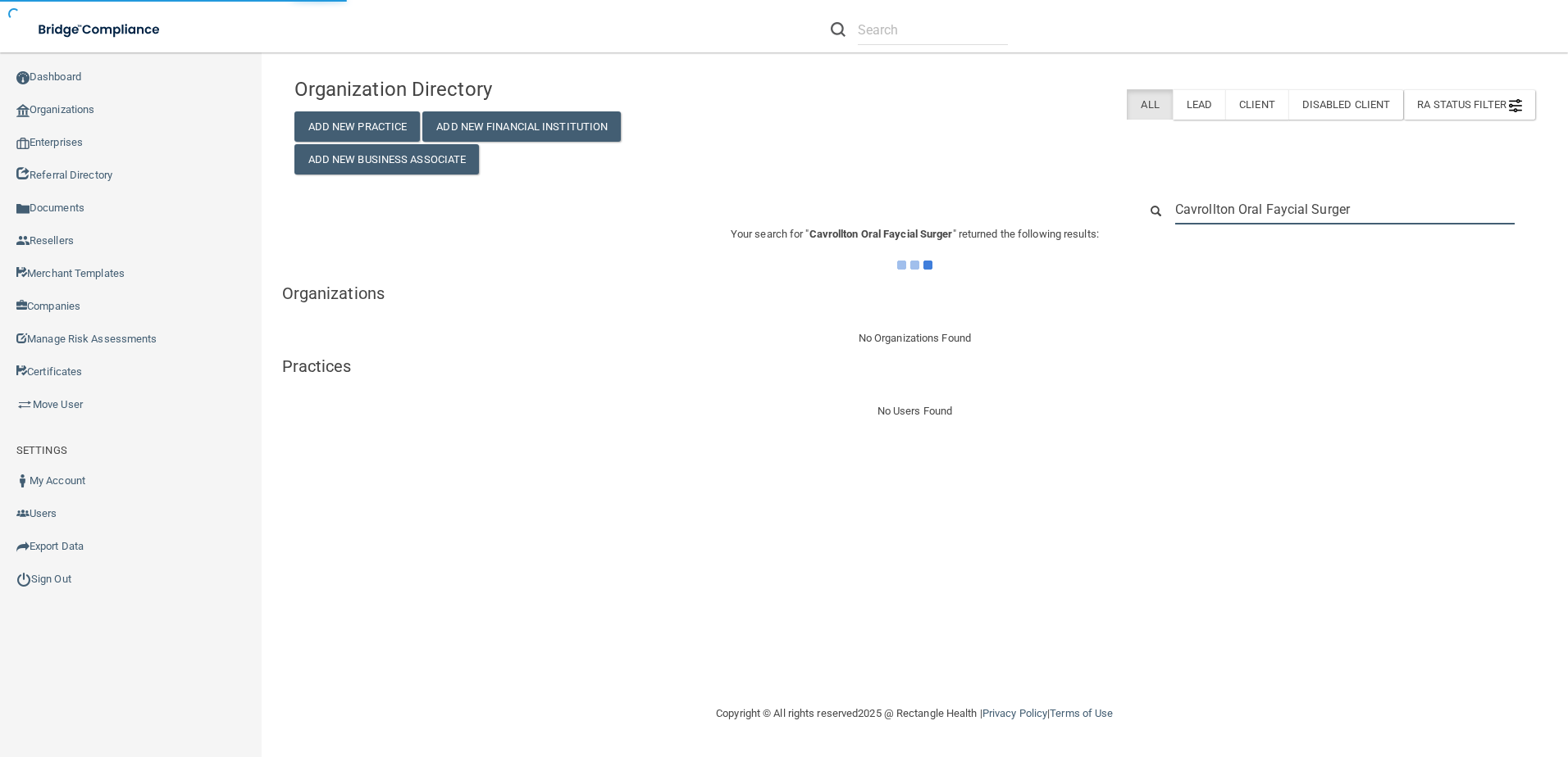
drag, startPoint x: 1376, startPoint y: 212, endPoint x: 1237, endPoint y: 211, distance: 139.0
click at [1237, 211] on input "Cavrollton Oral Faycial Surger" at bounding box center [1345, 209] width 340 height 30
type input "Cavrollton"
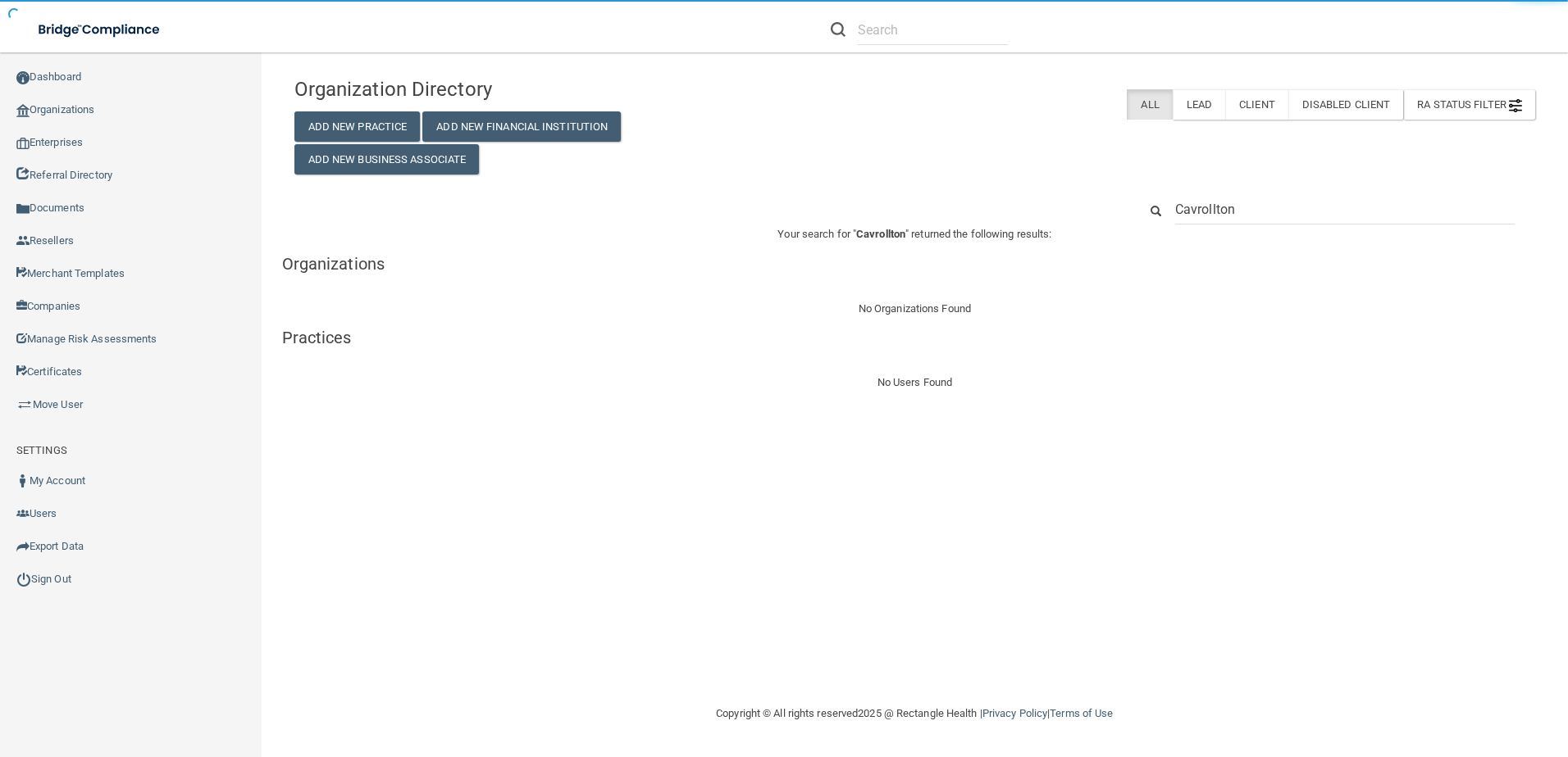
click at [1185, 196] on input "Cavrollton" at bounding box center [1345, 209] width 340 height 30
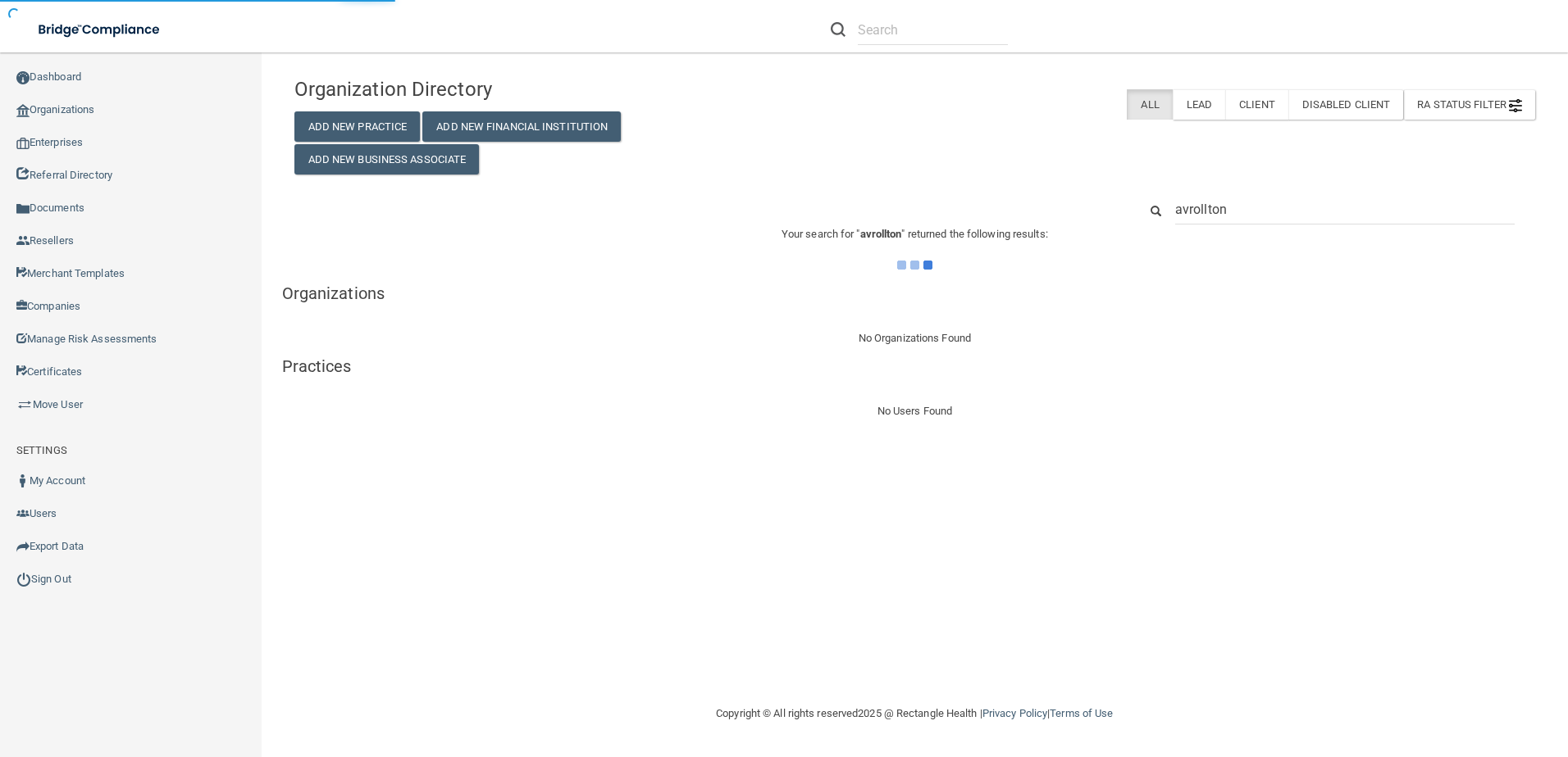
click at [1190, 206] on input "avrollton" at bounding box center [1345, 209] width 340 height 30
type input "akcorollton"
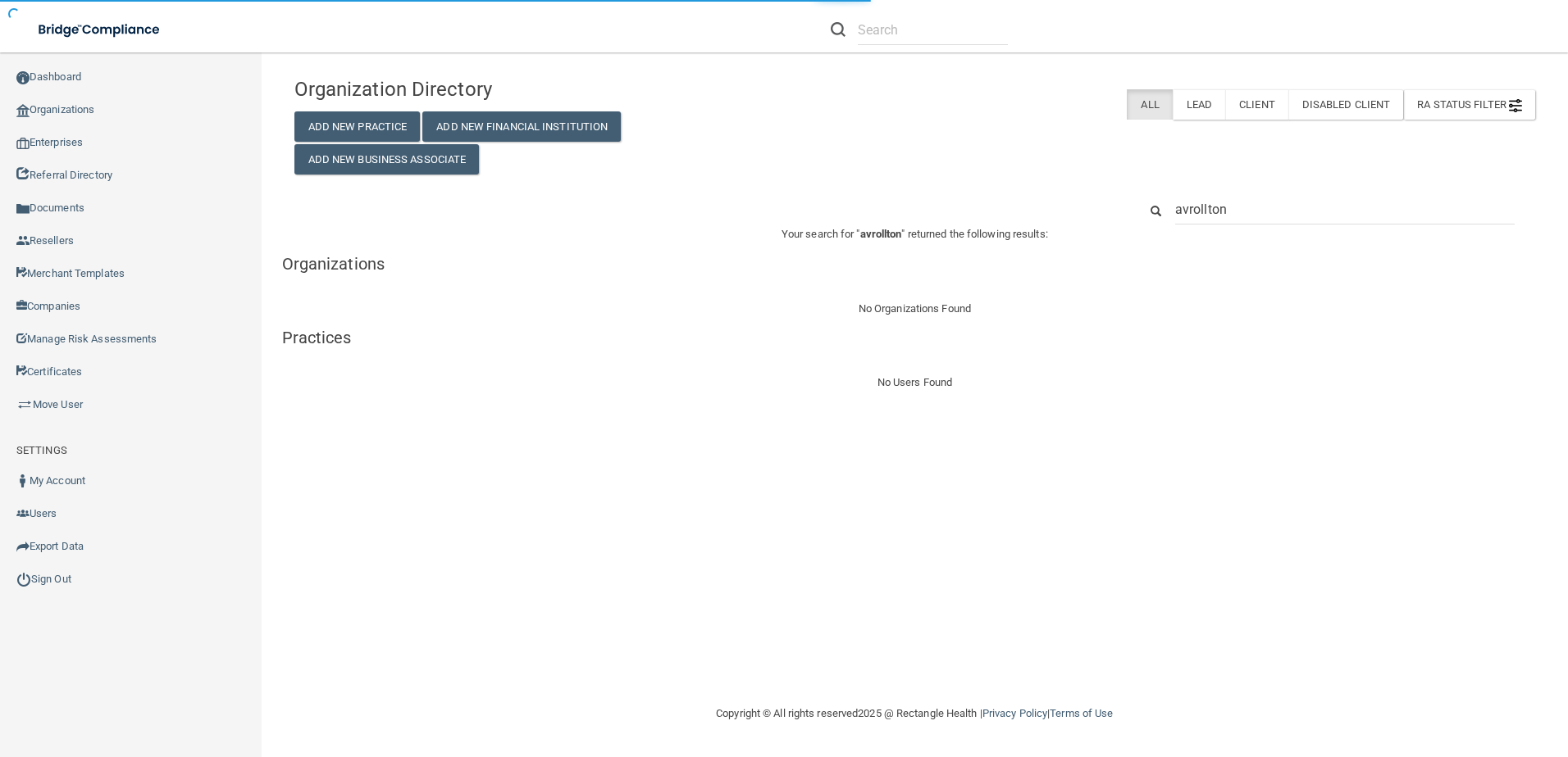
type input "avrolltonm"
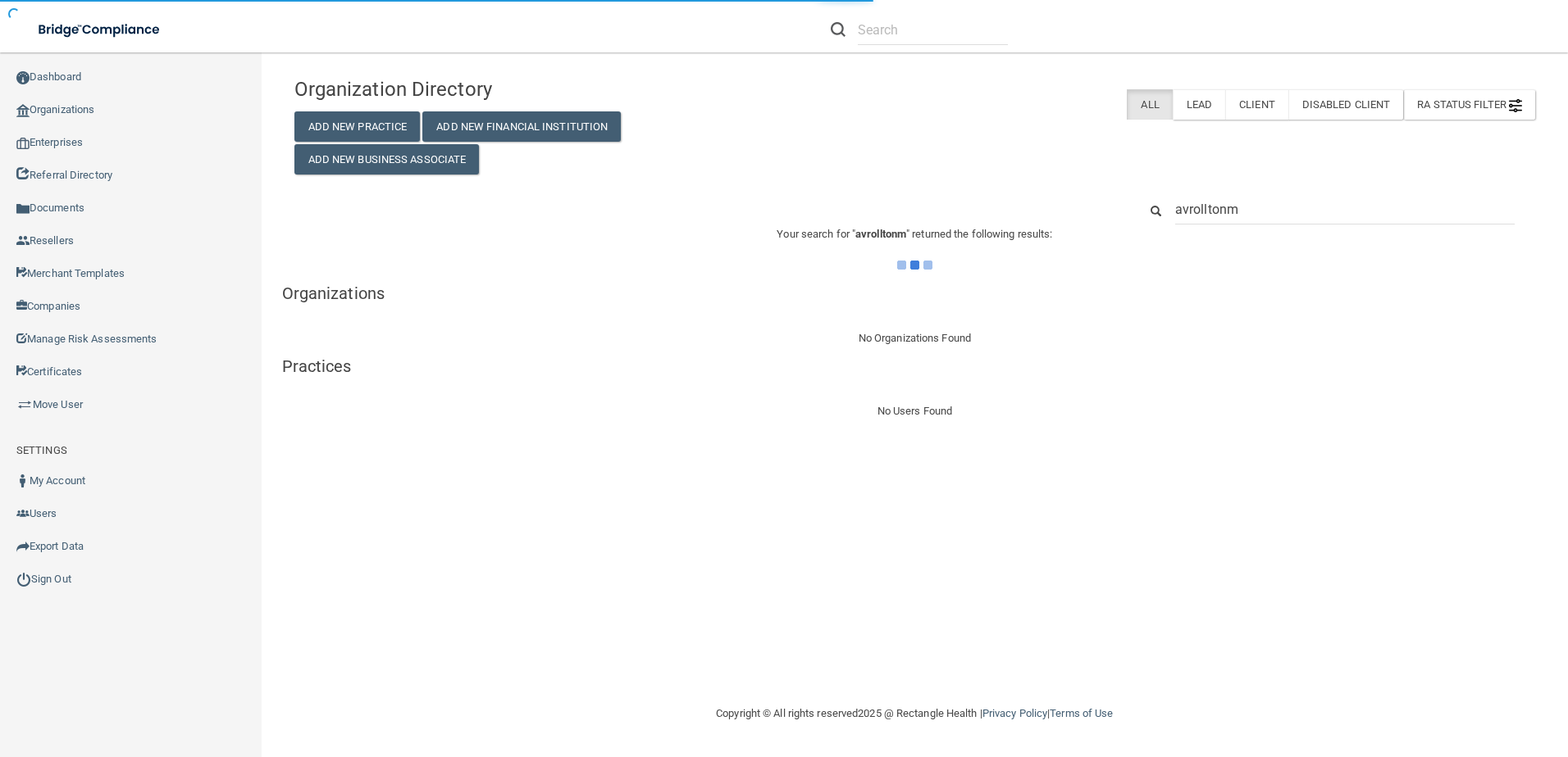
click at [1186, 206] on input "avrolltonm" at bounding box center [1345, 209] width 340 height 30
click at [1191, 208] on input "avrolltonm" at bounding box center [1345, 209] width 340 height 30
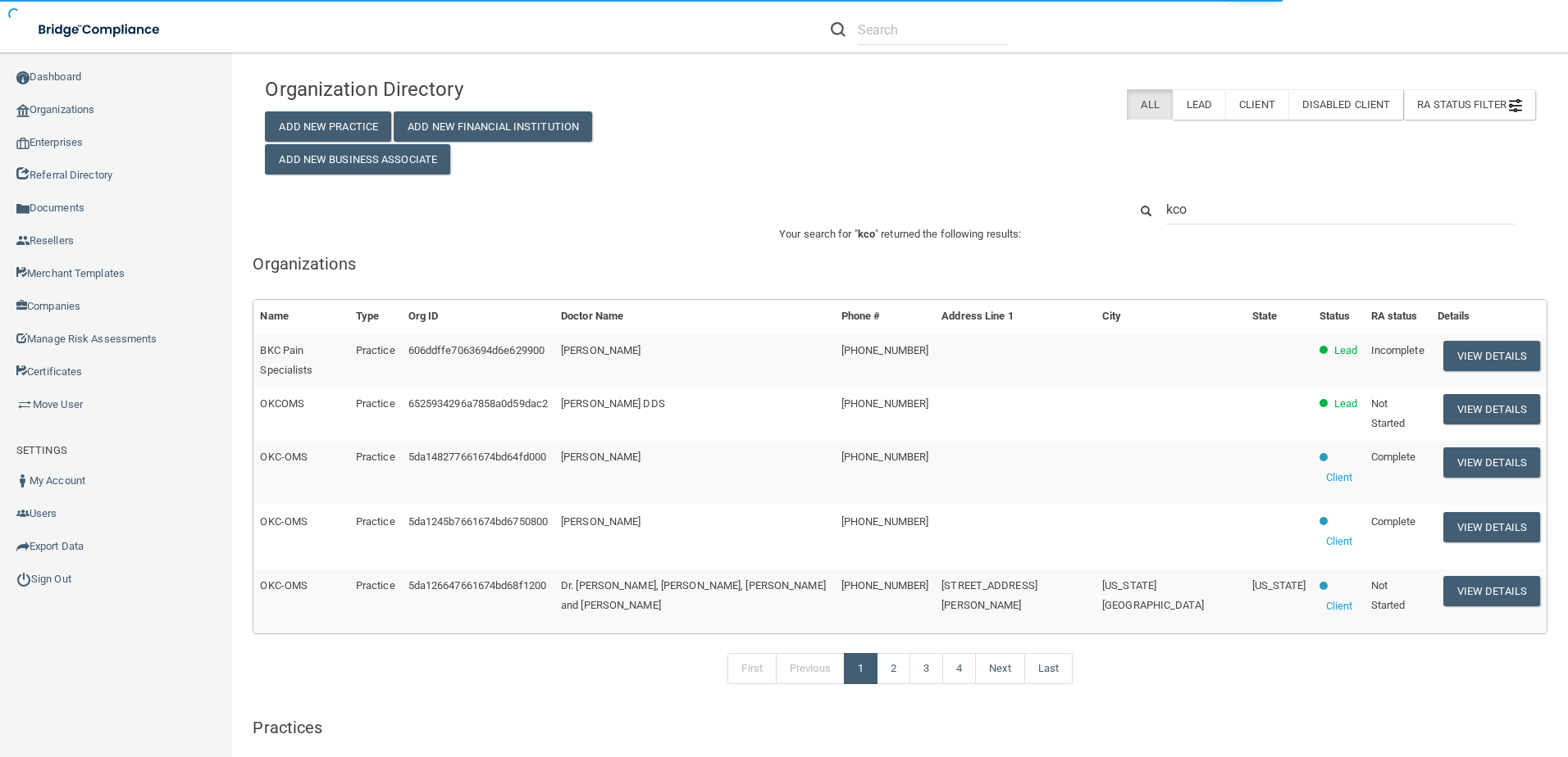
type input "kcom"
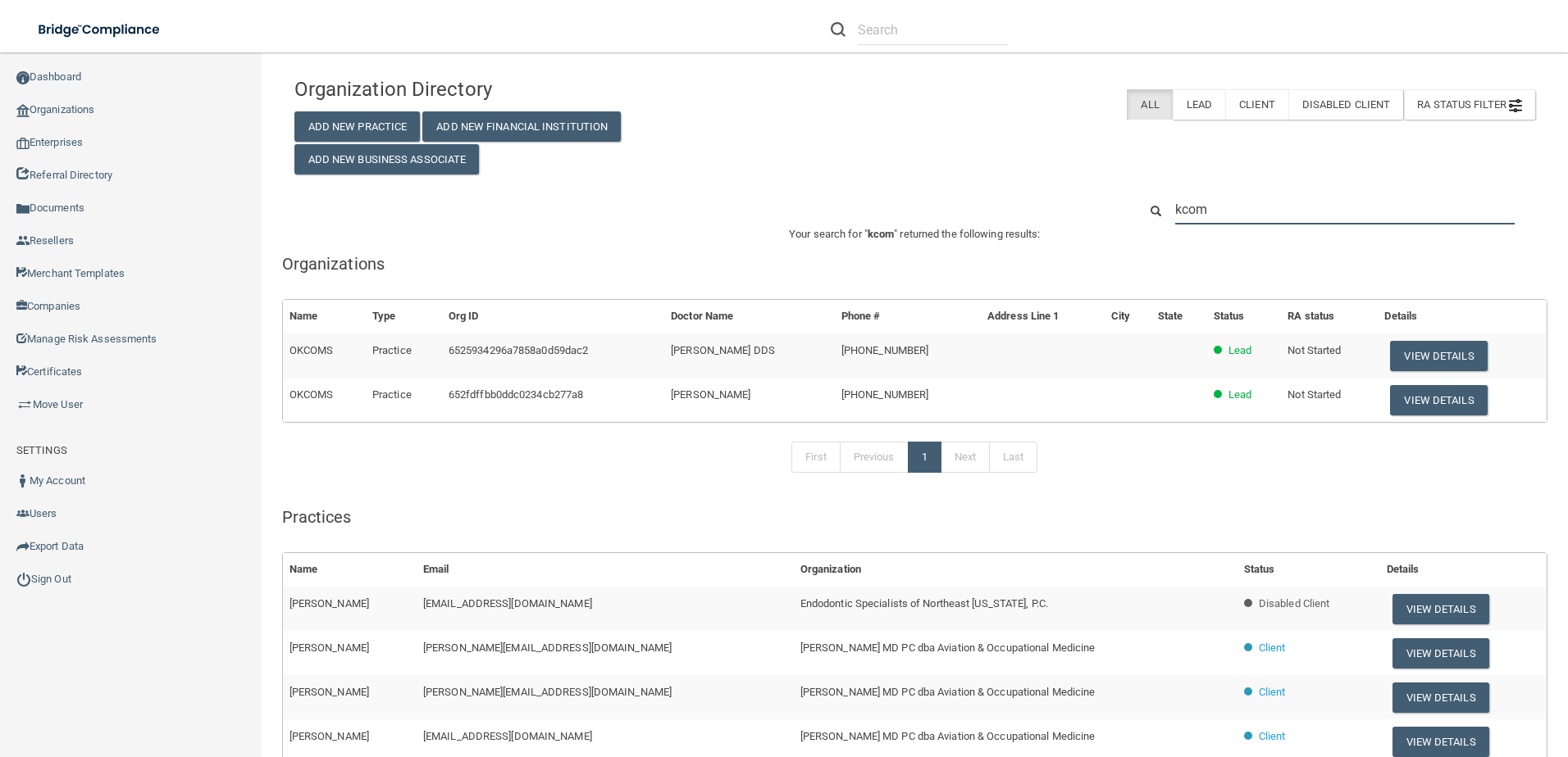
click at [1210, 216] on input "kcom" at bounding box center [1345, 209] width 340 height 30
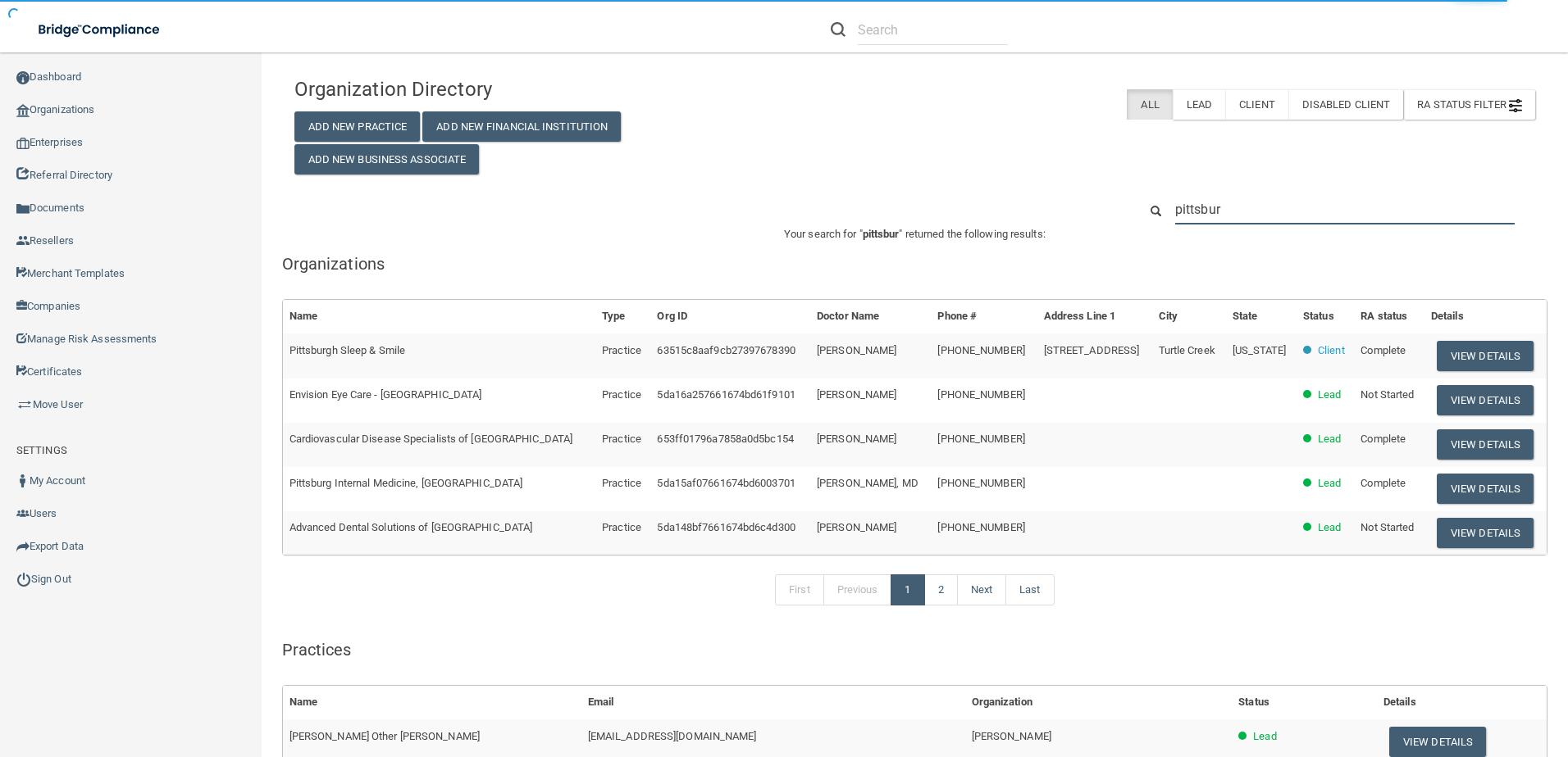
type input "[GEOGRAPHIC_DATA]"
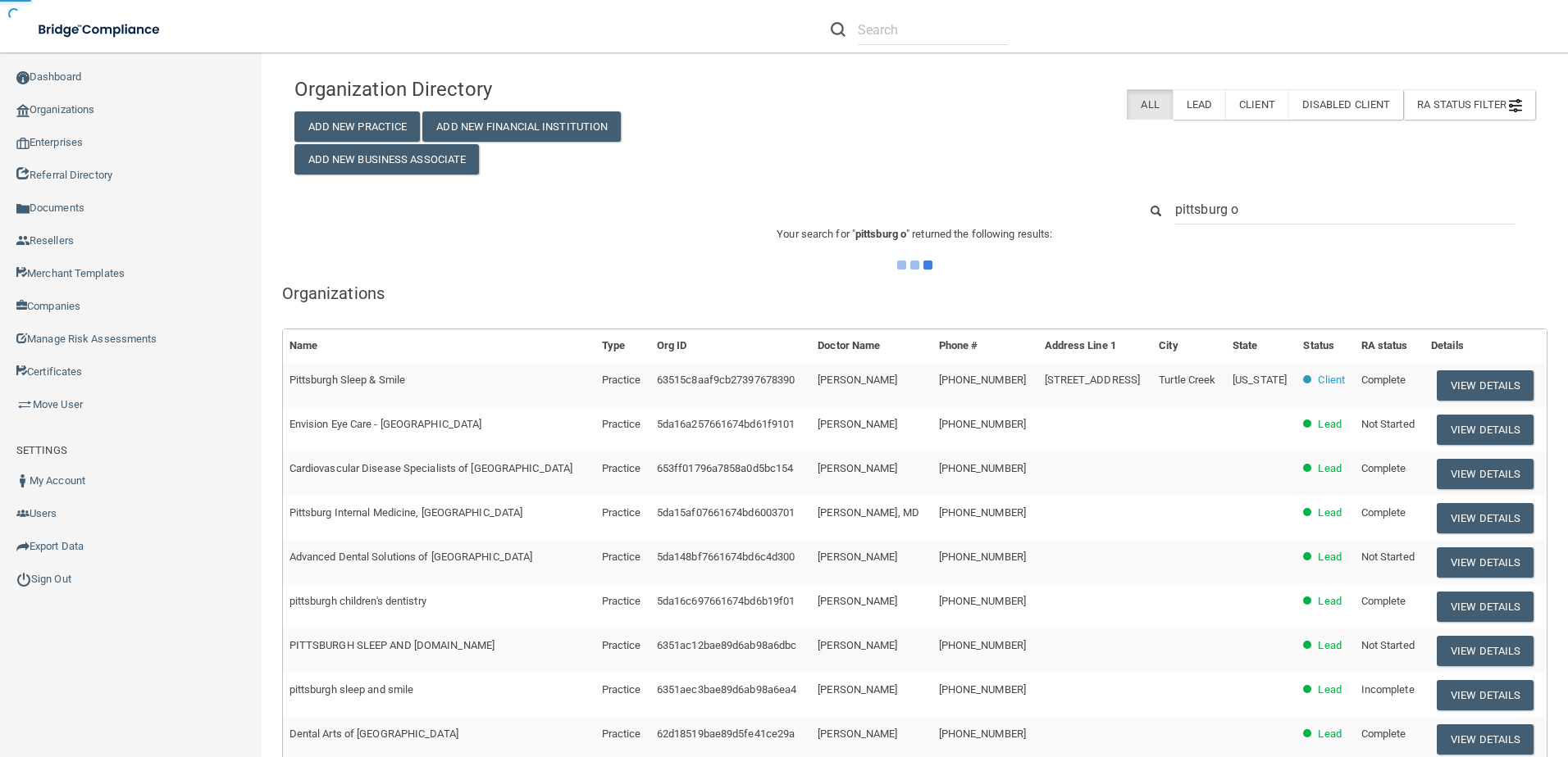
type input "pittsburg or"
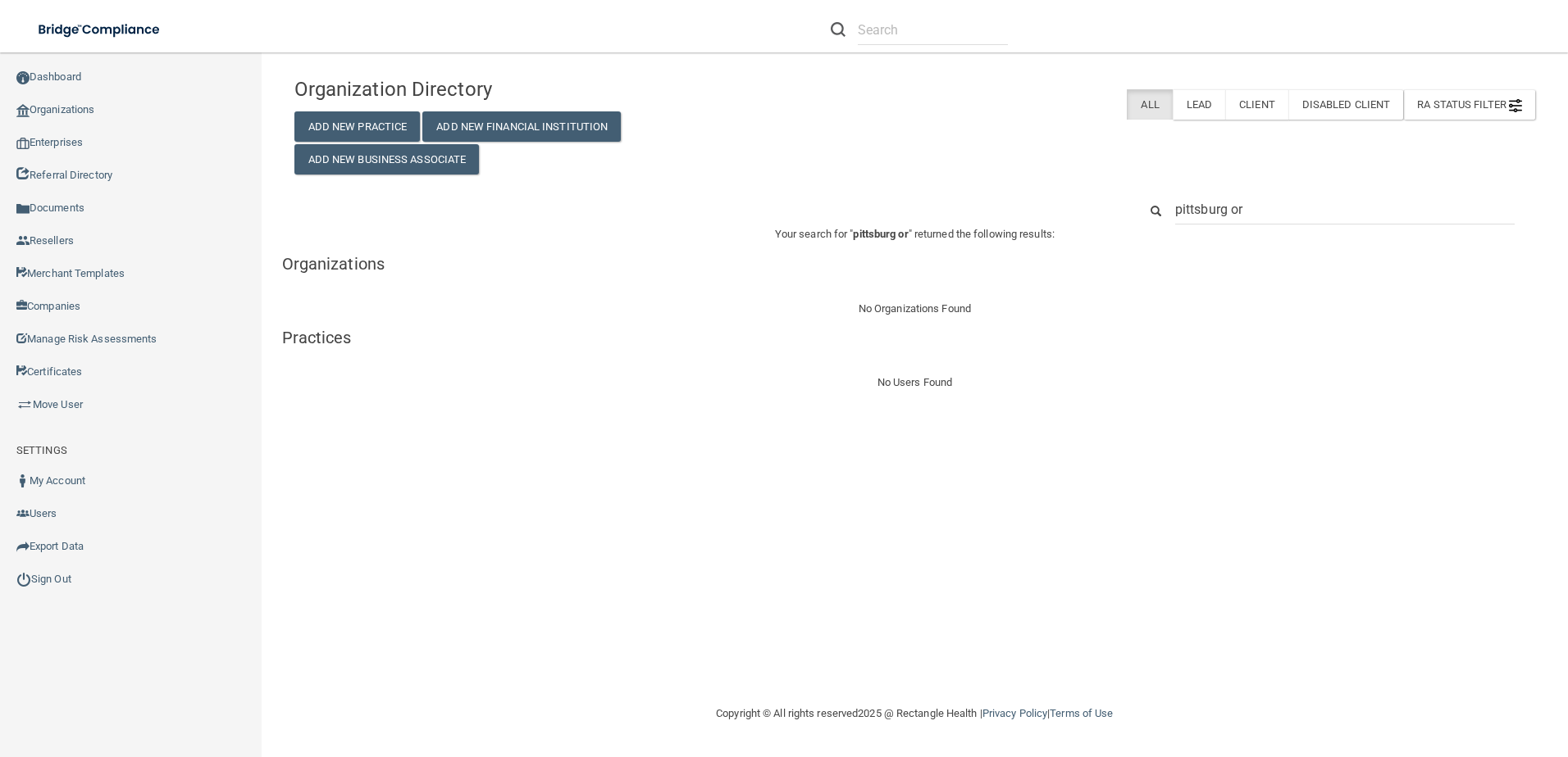
click at [1277, 0] on html "Compliance HIPAA Learn More! OSHA Learn More! PCI PCI Compliance Merchant Savin…" at bounding box center [784, 378] width 1568 height 757
